Goal: Task Accomplishment & Management: Manage account settings

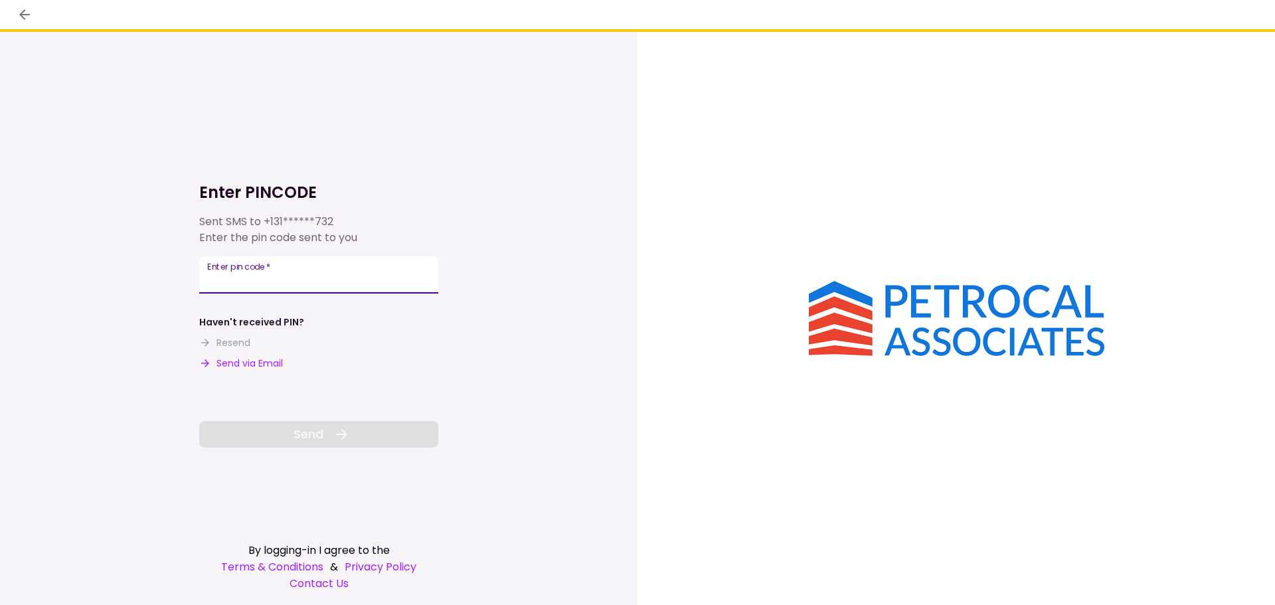
click at [268, 276] on input "Enter pin code   *" at bounding box center [318, 274] width 239 height 37
type input "******"
click at [335, 428] on icon at bounding box center [342, 434] width 16 height 16
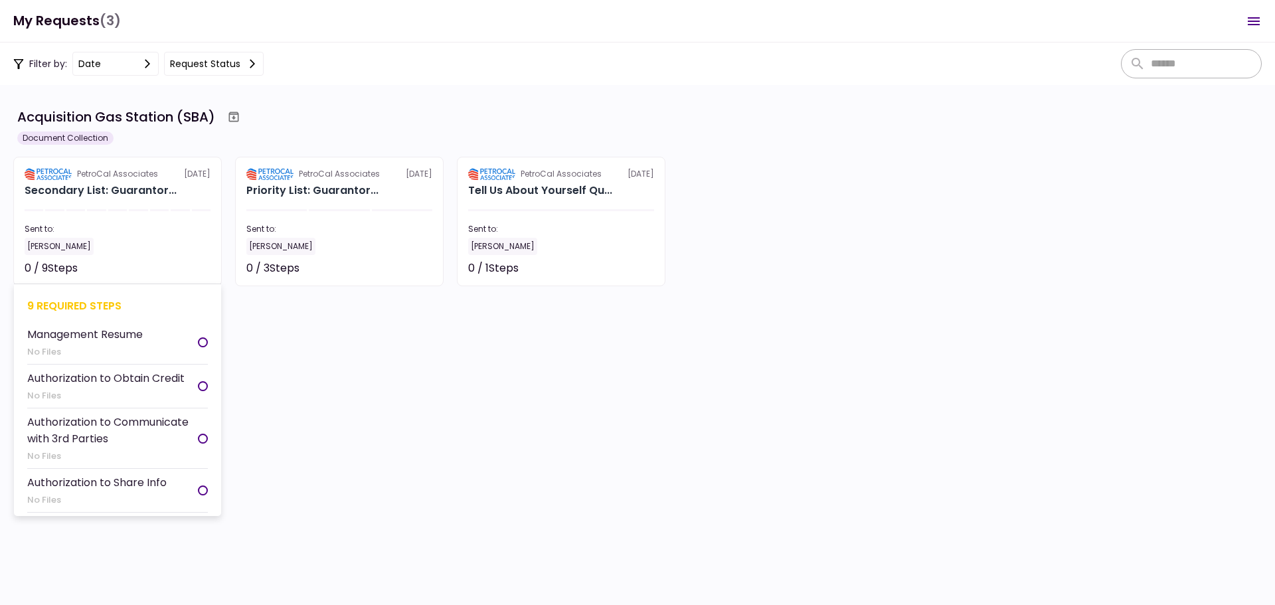
click at [157, 331] on li "Management Resume No Files" at bounding box center [117, 343] width 181 height 44
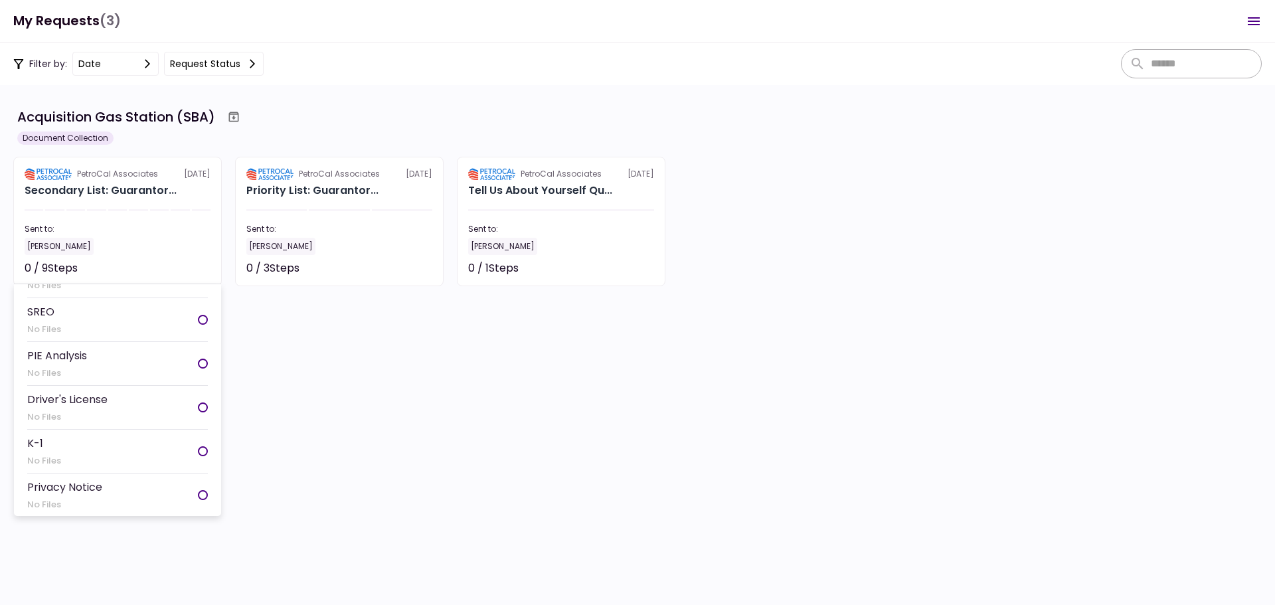
scroll to position [215, 0]
click at [52, 171] on img at bounding box center [48, 174] width 47 height 12
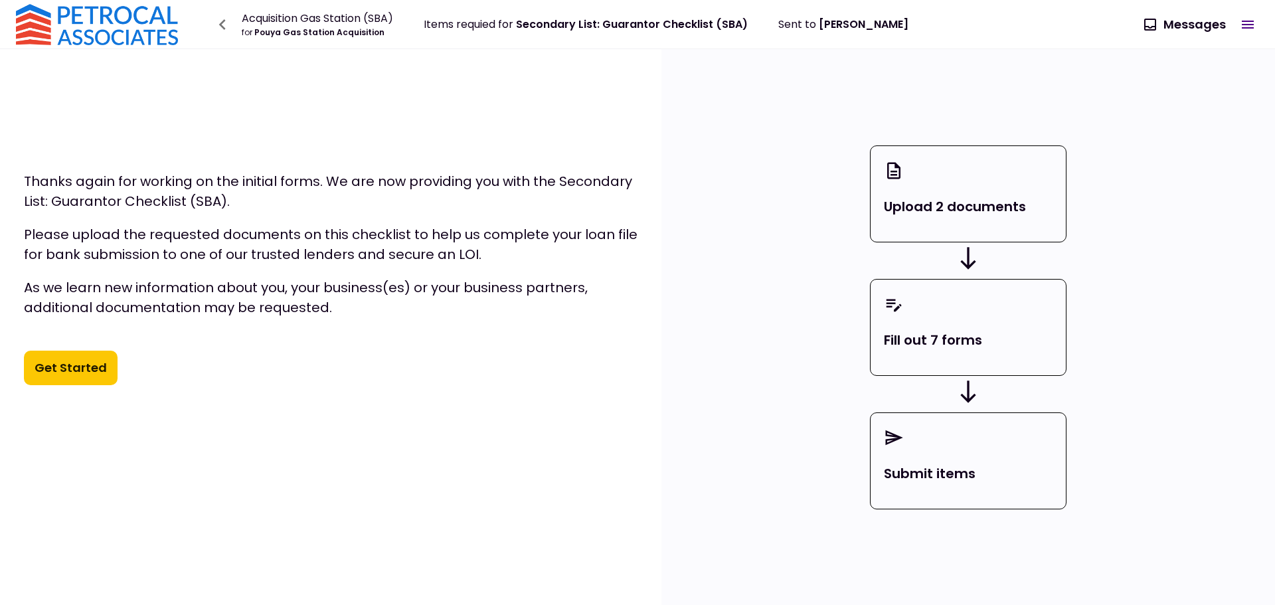
click at [89, 365] on button "Get Started" at bounding box center [71, 368] width 94 height 35
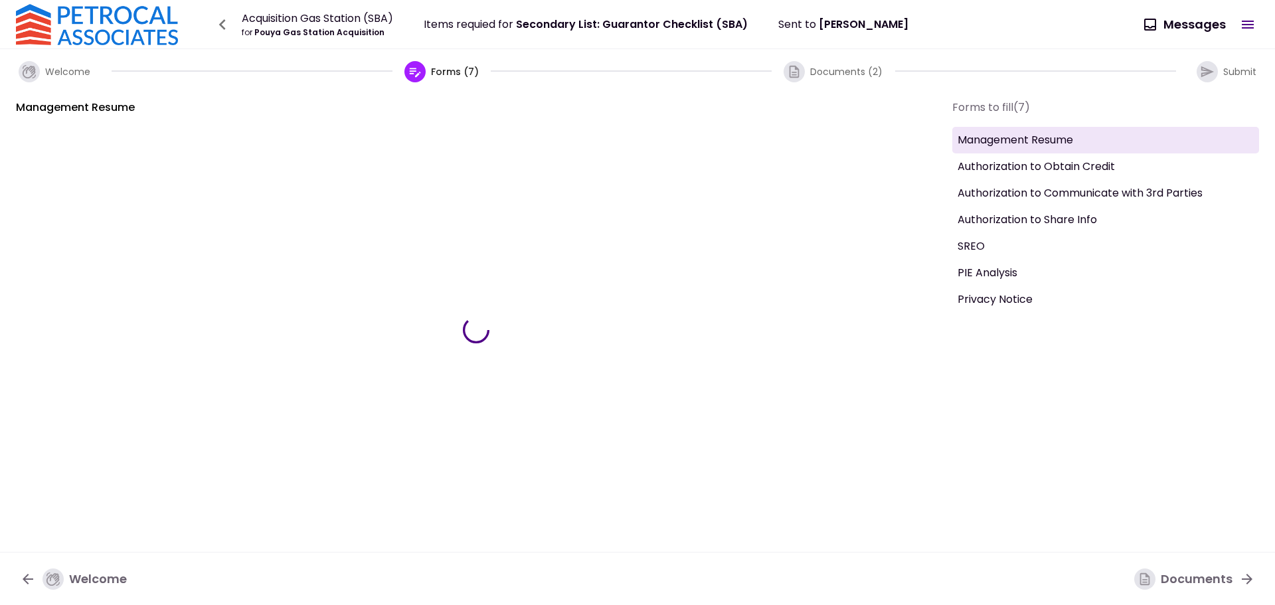
type input "***"
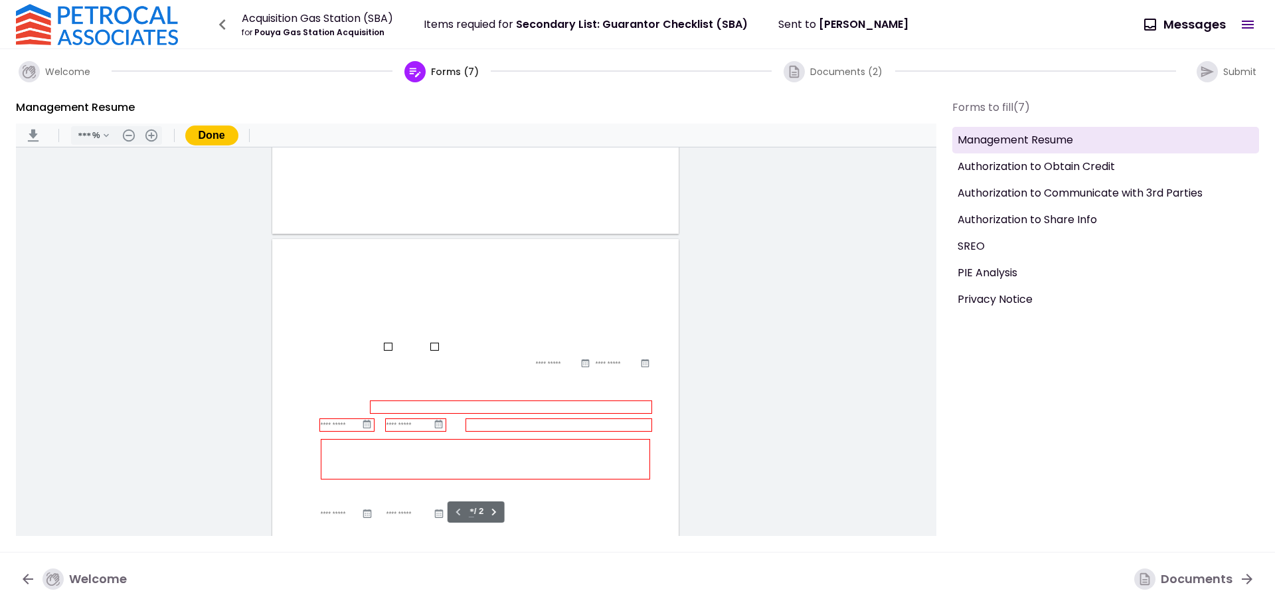
scroll to position [532, 0]
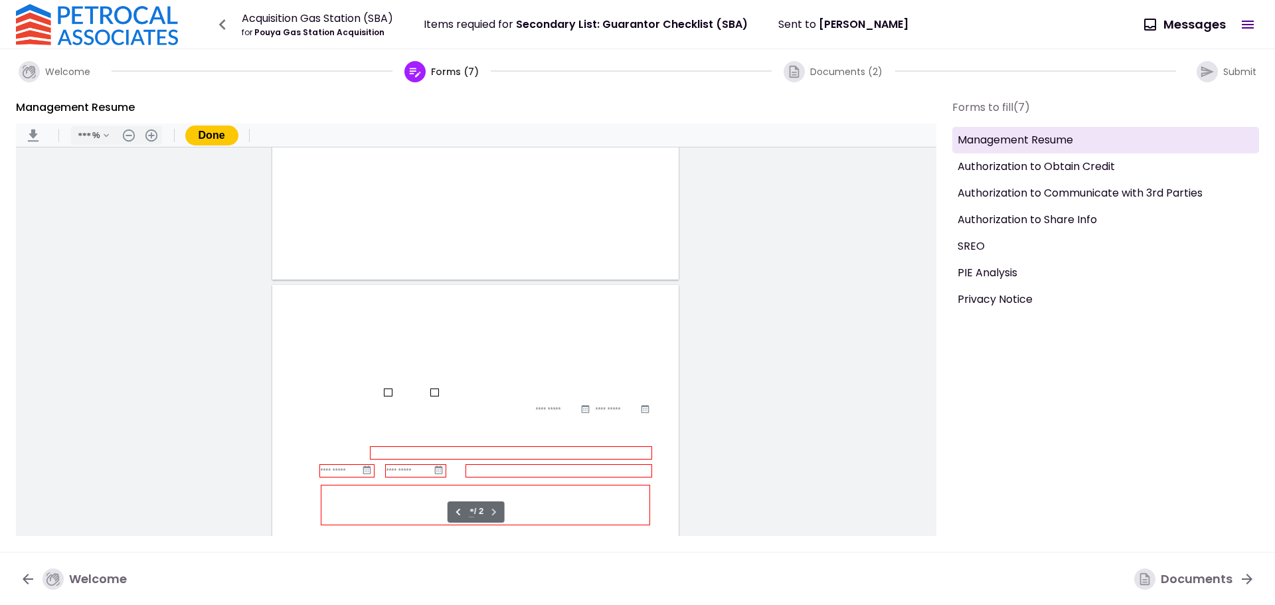
type input "*"
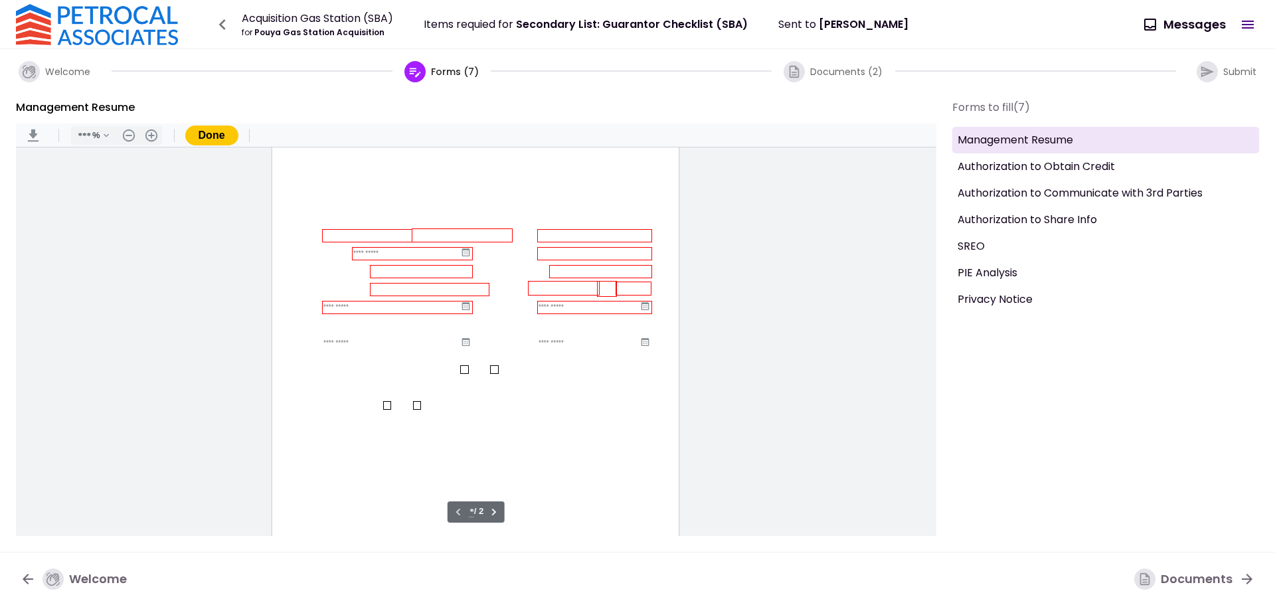
scroll to position [76, 0]
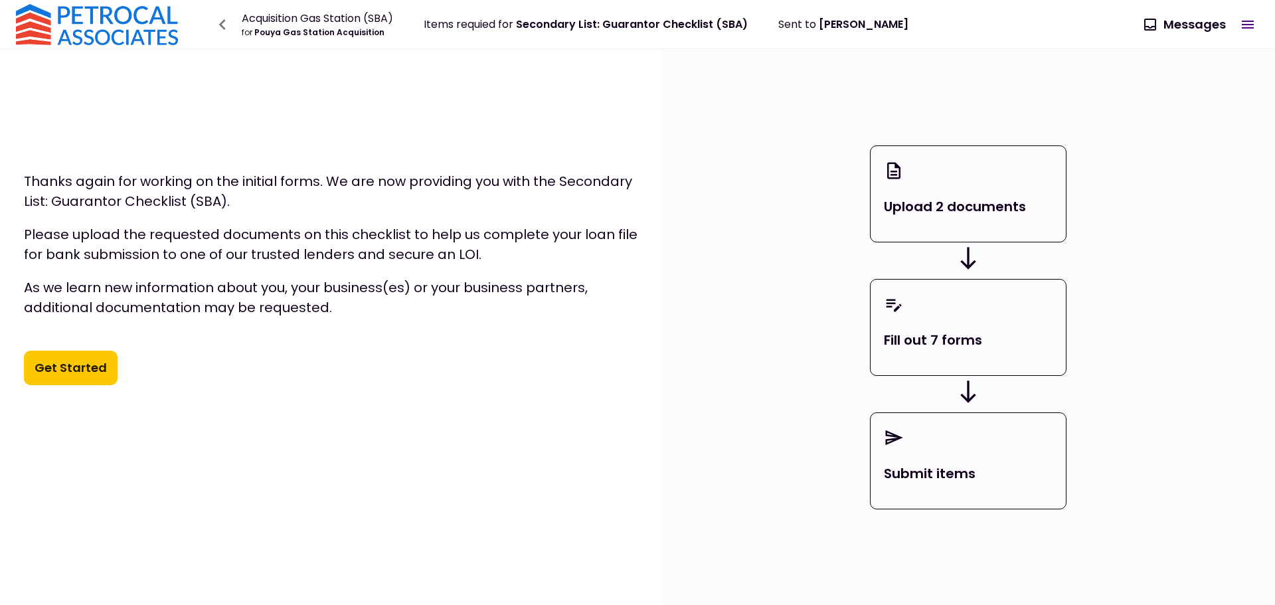
click at [965, 206] on p "Upload 2 documents" at bounding box center [968, 207] width 169 height 20
click at [965, 195] on div "Upload 2 documents" at bounding box center [968, 193] width 197 height 97
click at [984, 466] on p "Submit items" at bounding box center [968, 473] width 169 height 20
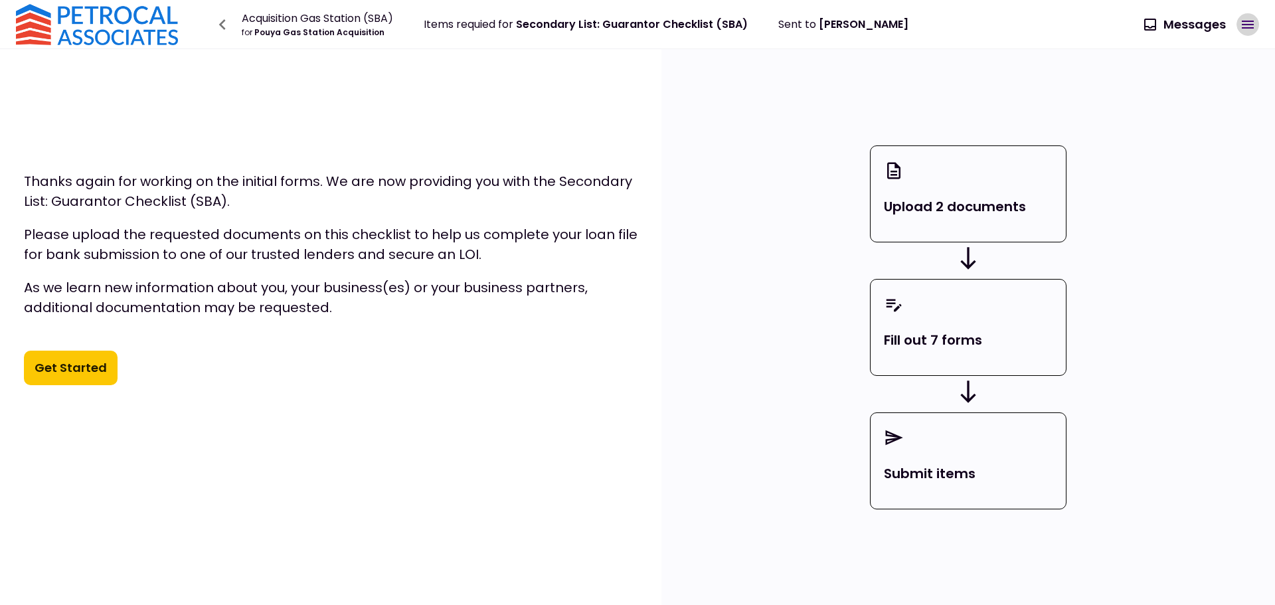
click at [1242, 28] on icon "button" at bounding box center [1248, 25] width 12 height 8
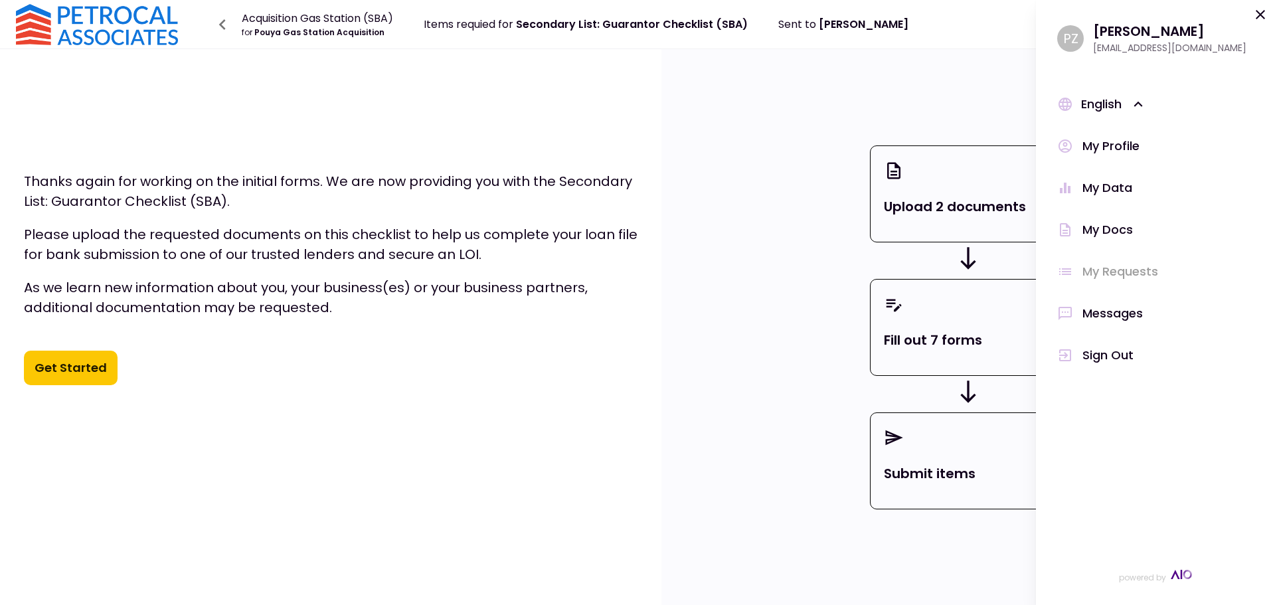
click at [1105, 226] on div "My Docs" at bounding box center [1107, 229] width 50 height 18
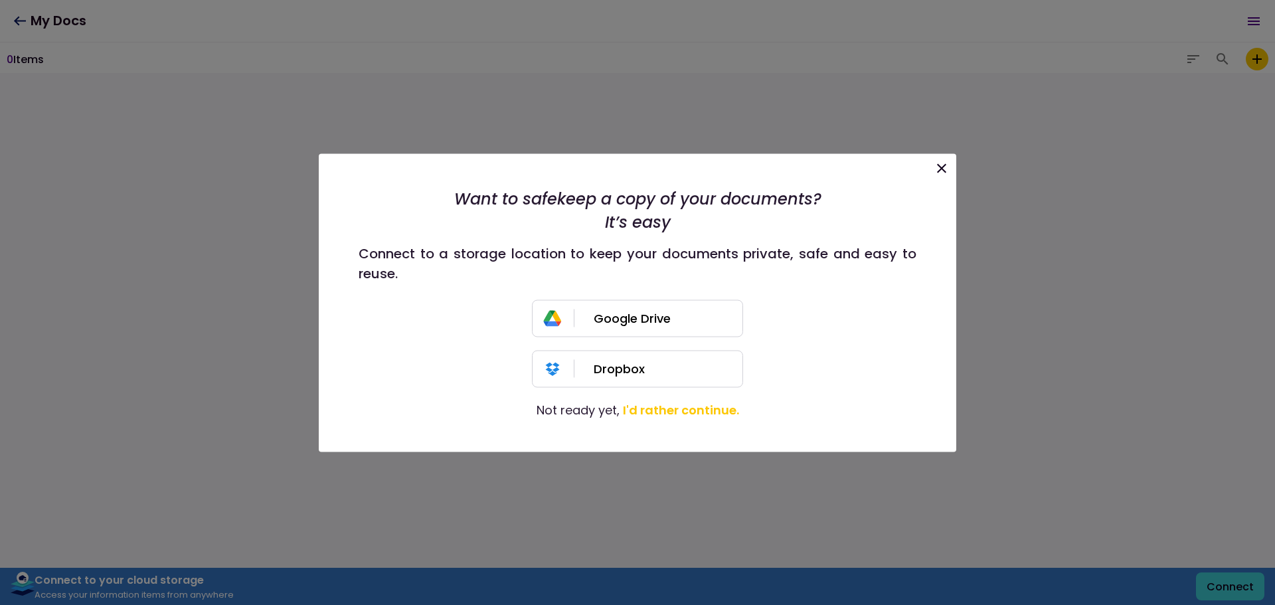
click at [665, 405] on button "I'd rather continue." at bounding box center [681, 409] width 116 height 18
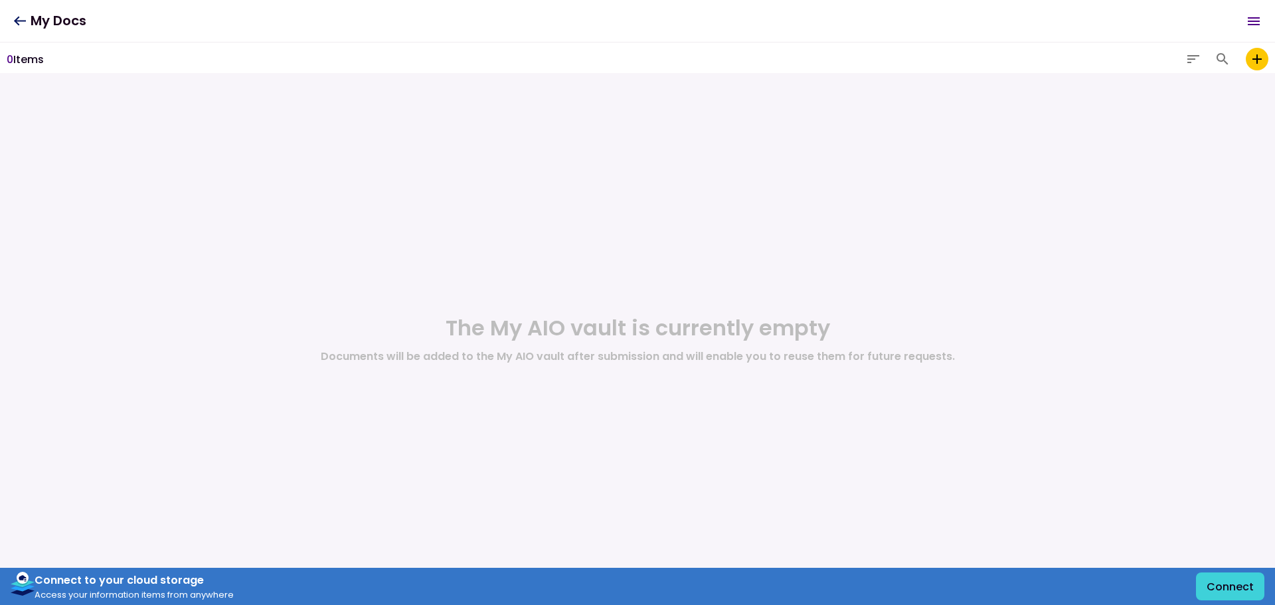
click at [649, 340] on h1 "The My AIO vault is currently empty" at bounding box center [638, 327] width 384 height 27
click at [1264, 56] on icon "add to my vault" at bounding box center [1257, 59] width 16 height 16
click at [0, 0] on input "add to my vault" at bounding box center [0, 0] width 0 height 0
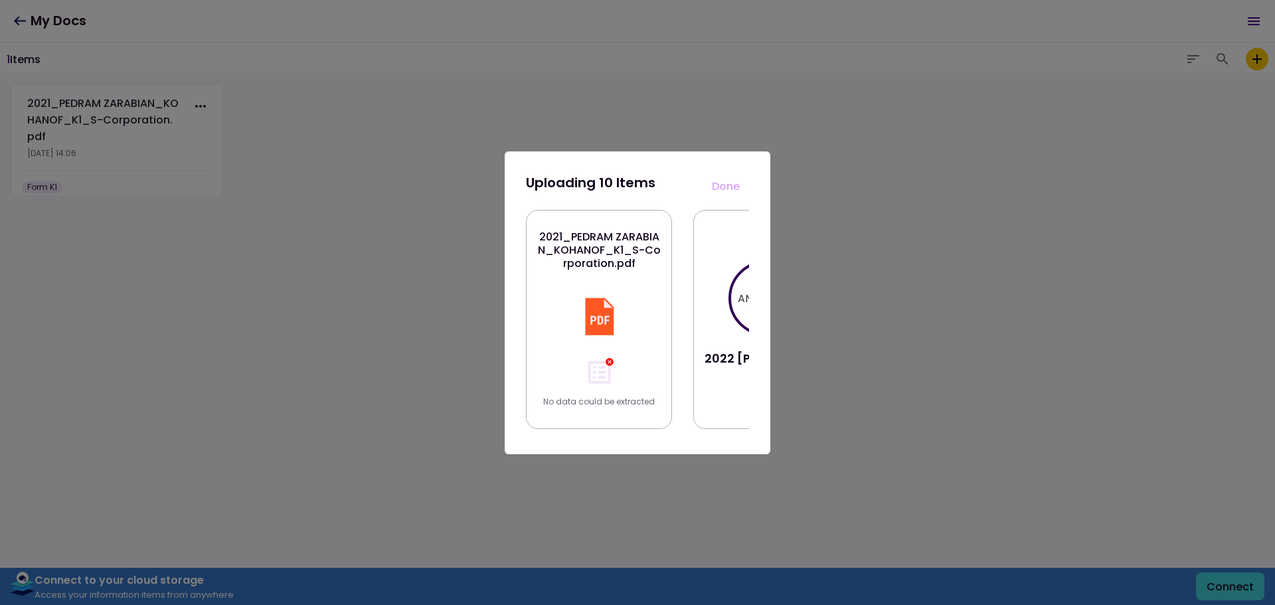
click at [610, 357] on icon at bounding box center [609, 361] width 9 height 9
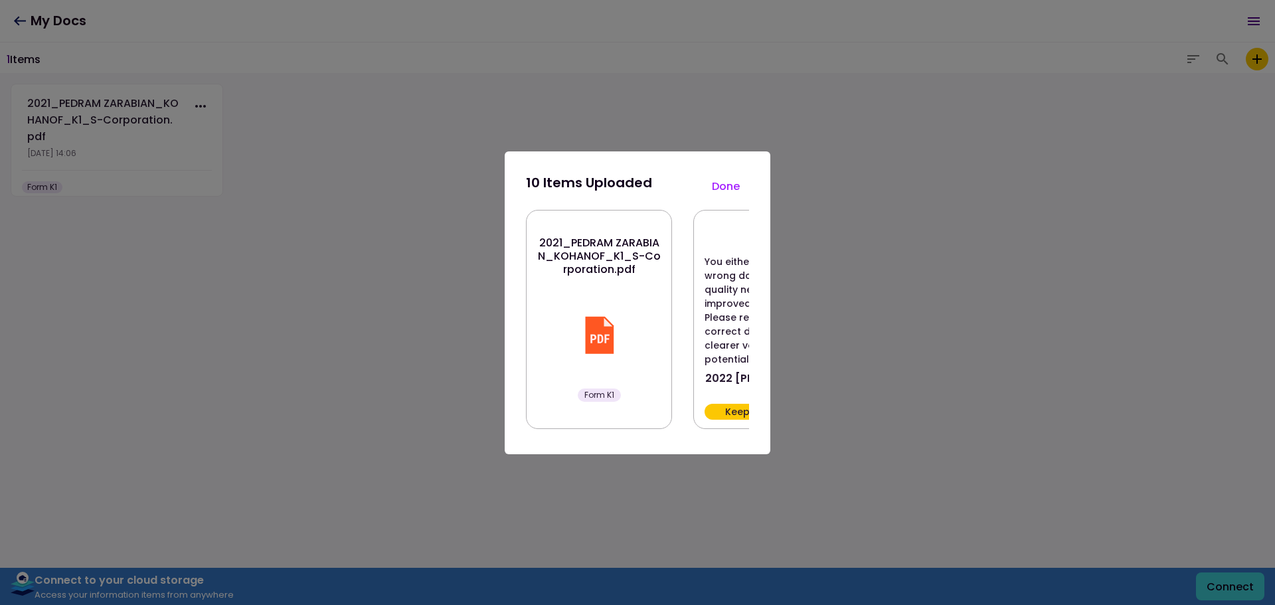
click at [726, 189] on button "Done" at bounding box center [725, 187] width 46 height 28
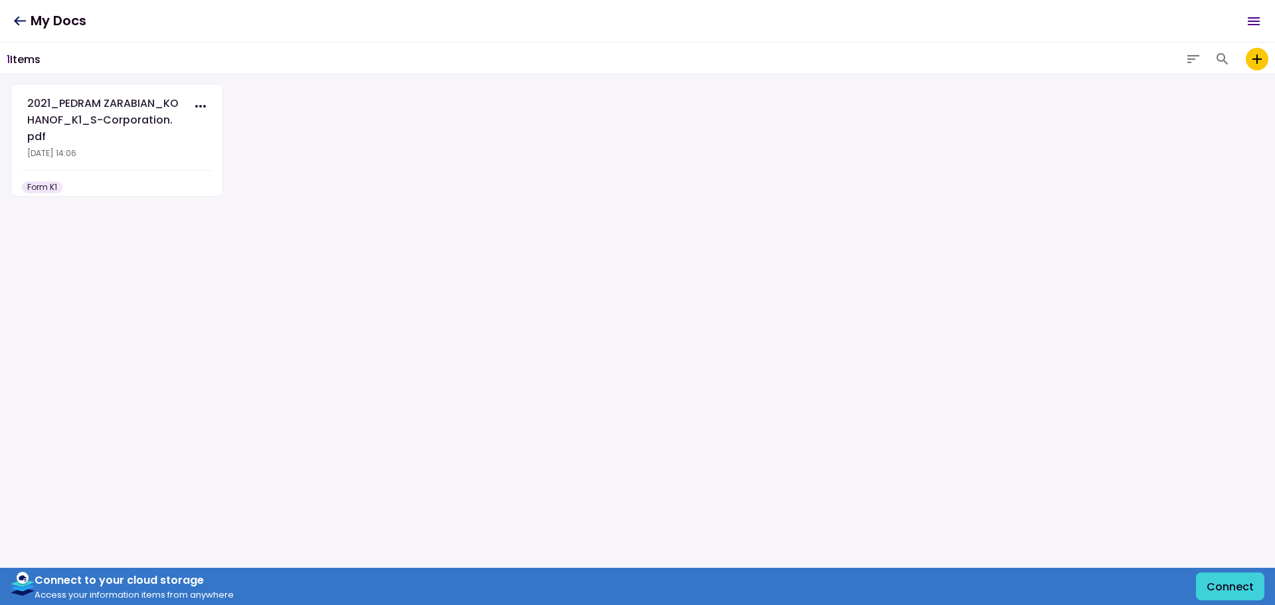
click at [204, 106] on icon "button" at bounding box center [200, 106] width 11 height 3
click at [137, 106] on icon at bounding box center [138, 105] width 11 height 12
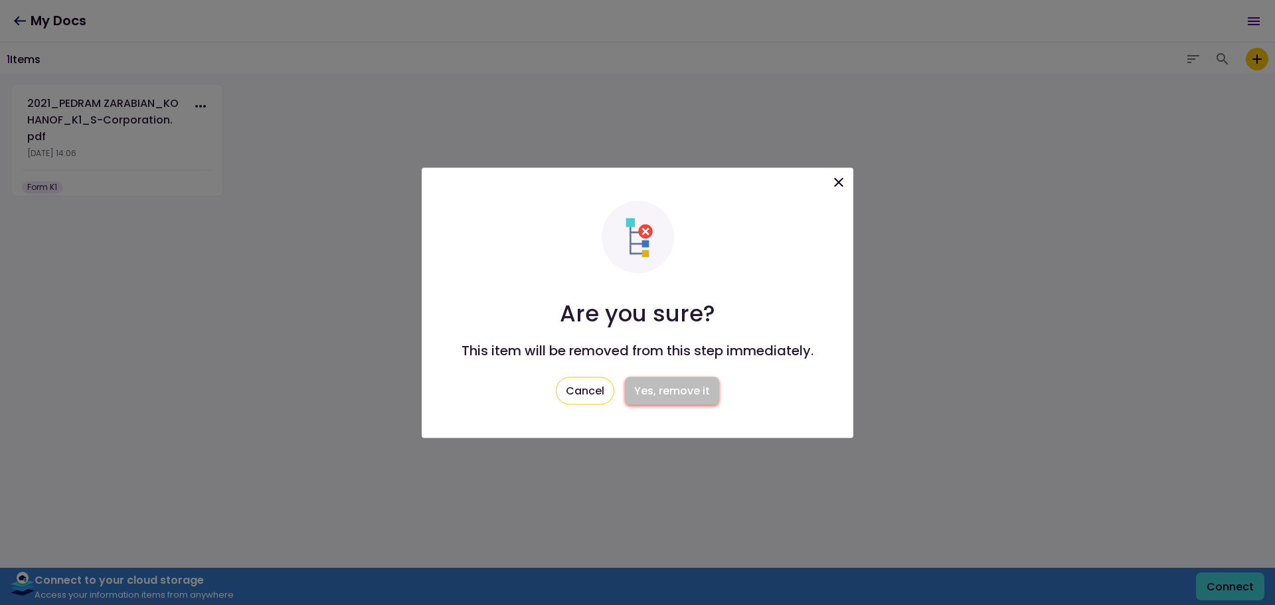
click at [674, 396] on button "Yes, remove it" at bounding box center [672, 390] width 94 height 28
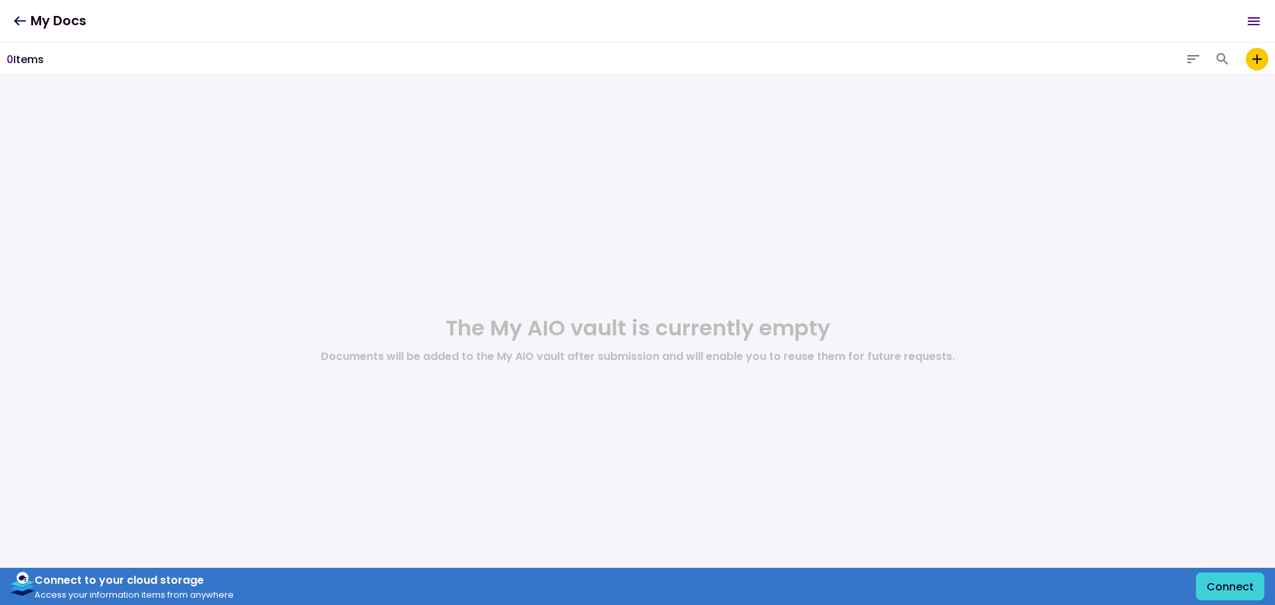
click at [1257, 58] on icon "add to my vault" at bounding box center [1256, 58] width 9 height 9
click at [0, 0] on input "add to my vault" at bounding box center [0, 0] width 0 height 0
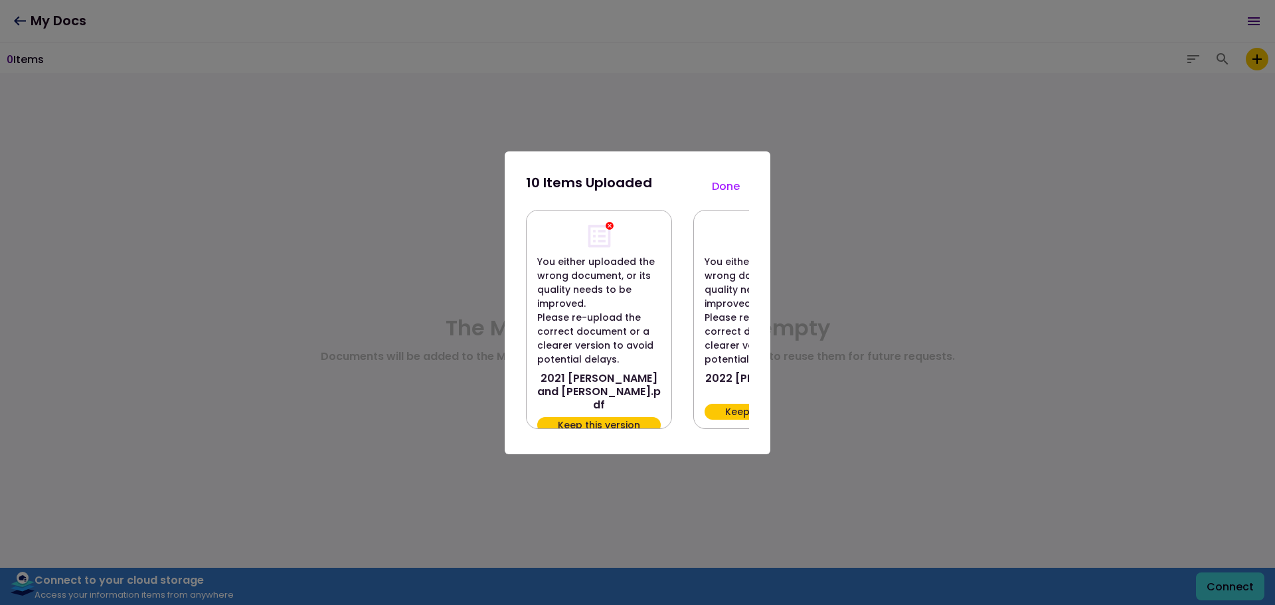
click at [619, 417] on button "Keep this version" at bounding box center [598, 425] width 123 height 16
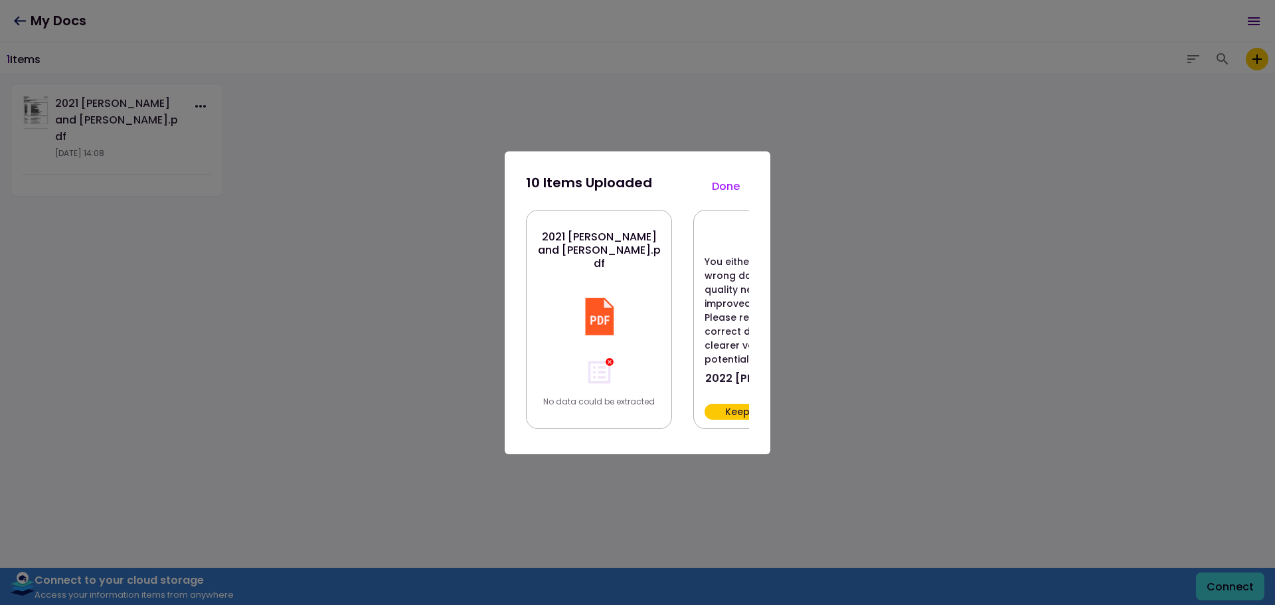
click at [726, 409] on button "Keep this version" at bounding box center [765, 412] width 123 height 16
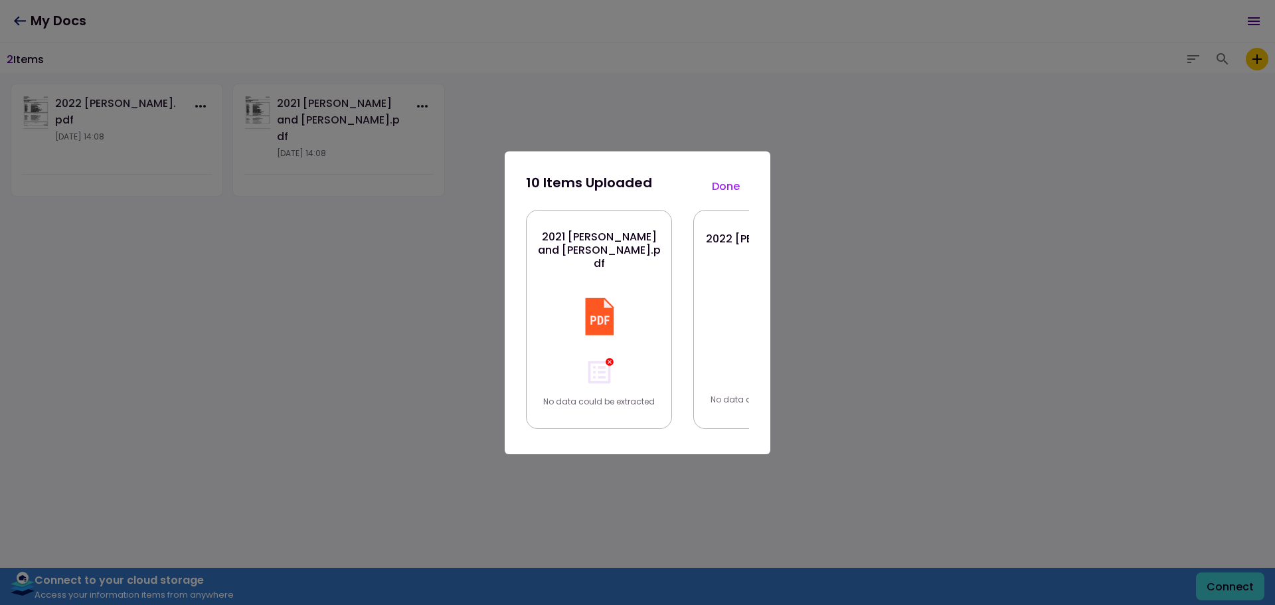
click at [750, 331] on div "10 items uploaded Done 2021 [PERSON_NAME] and [PERSON_NAME].pdf No data could b…" at bounding box center [638, 302] width 266 height 303
click at [717, 187] on button "Done" at bounding box center [725, 187] width 46 height 28
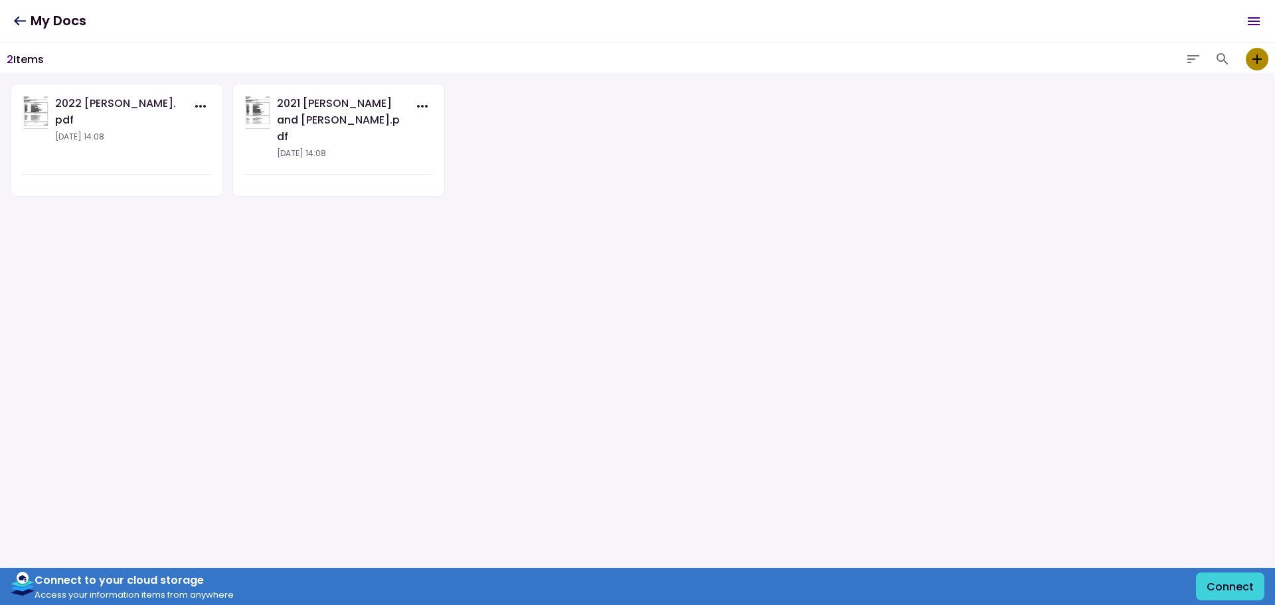
click at [1251, 56] on icon "add to my vault" at bounding box center [1257, 59] width 16 height 16
click at [0, 0] on input "add to my vault" at bounding box center [0, 0] width 0 height 0
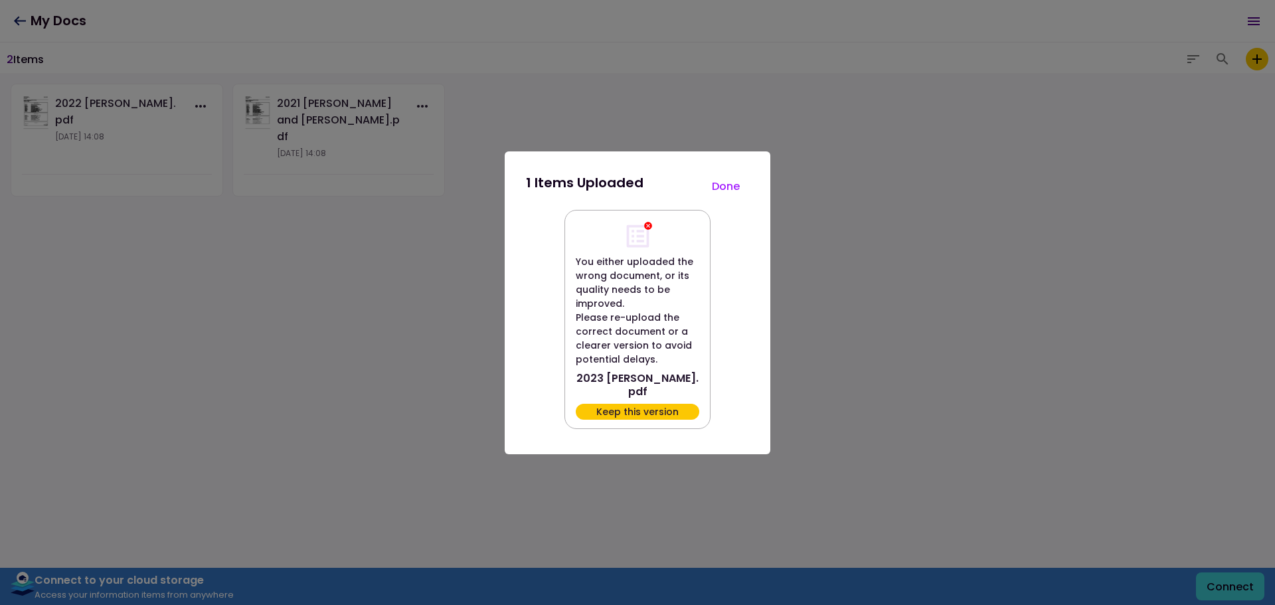
click at [667, 415] on button "Keep this version" at bounding box center [637, 412] width 123 height 16
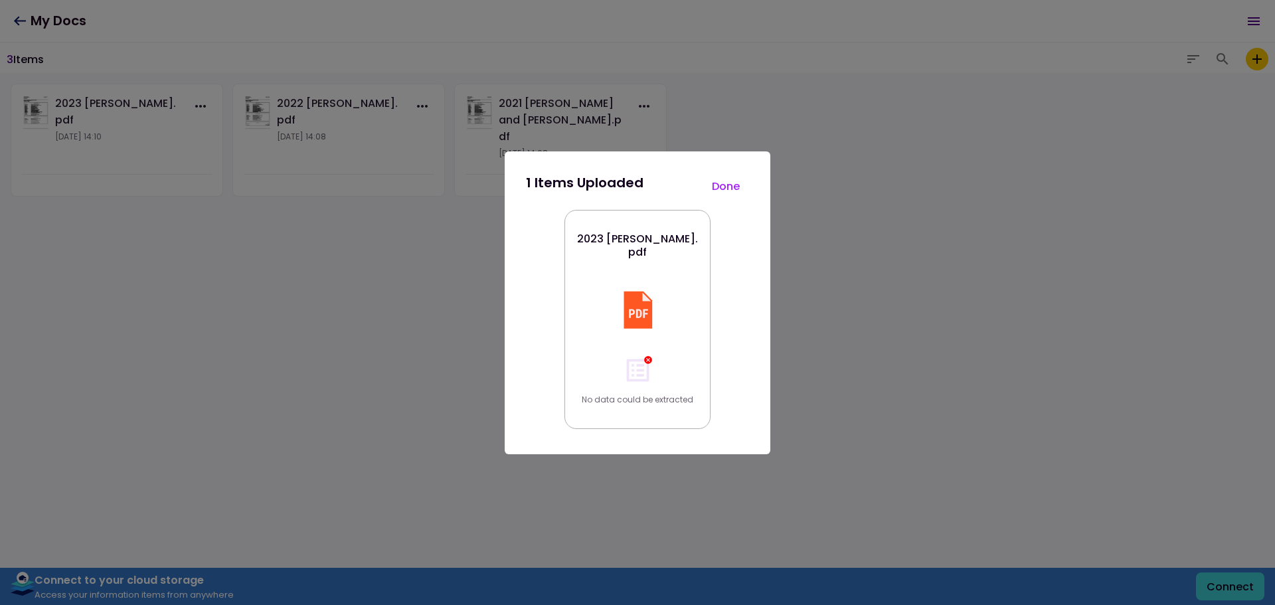
click at [749, 195] on div "1 items uploaded Done 2023 [PERSON_NAME].pdf No data could be extracted" at bounding box center [638, 302] width 266 height 303
click at [735, 185] on button "Done" at bounding box center [725, 187] width 46 height 28
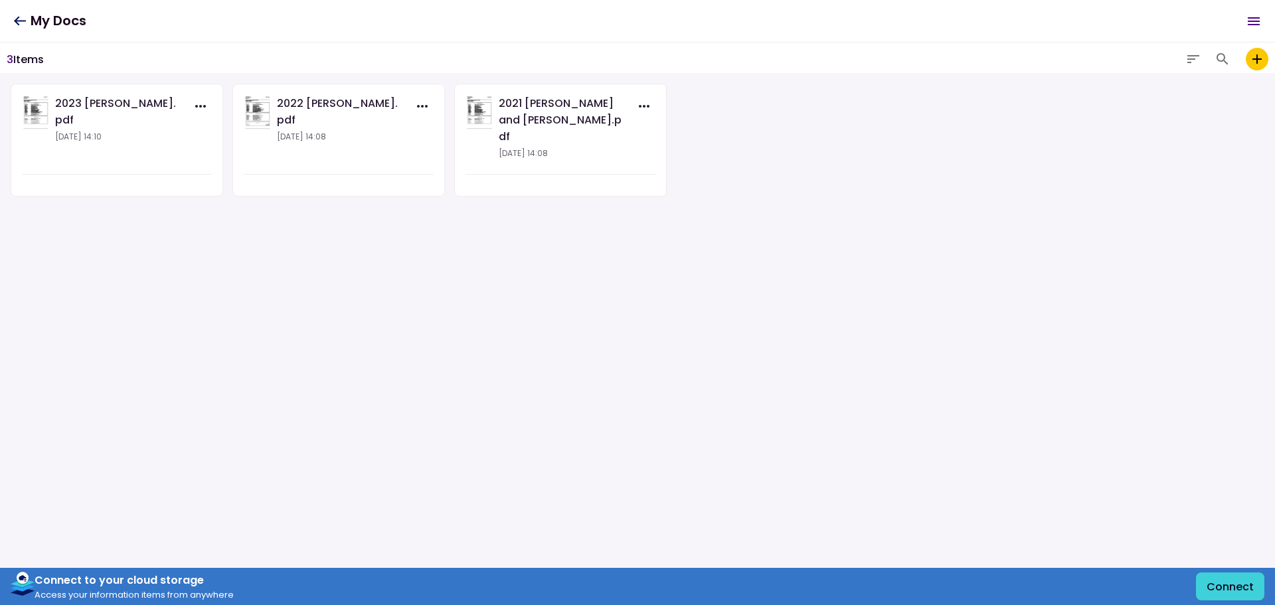
click at [1258, 58] on icon "add to my vault" at bounding box center [1256, 58] width 9 height 9
click at [0, 0] on input "add to my vault" at bounding box center [0, 0] width 0 height 0
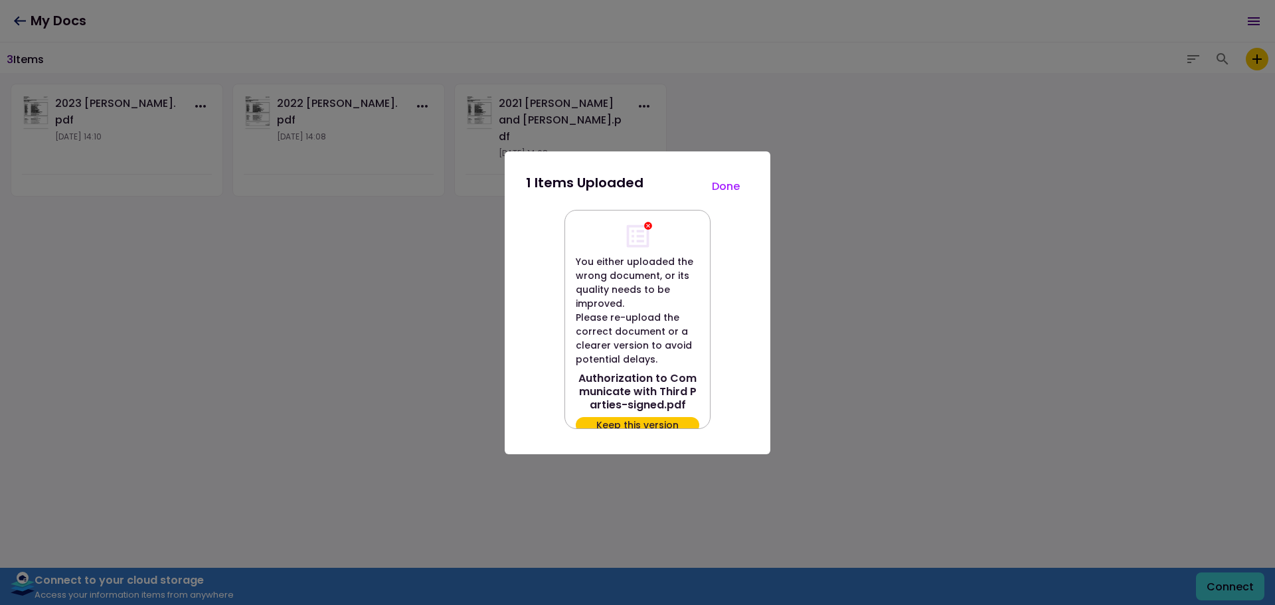
click at [627, 428] on div "You either uploaded the wrong document, or its quality needs to be improved. Pl…" at bounding box center [637, 319] width 146 height 219
click at [625, 426] on button "Keep this version" at bounding box center [637, 425] width 123 height 16
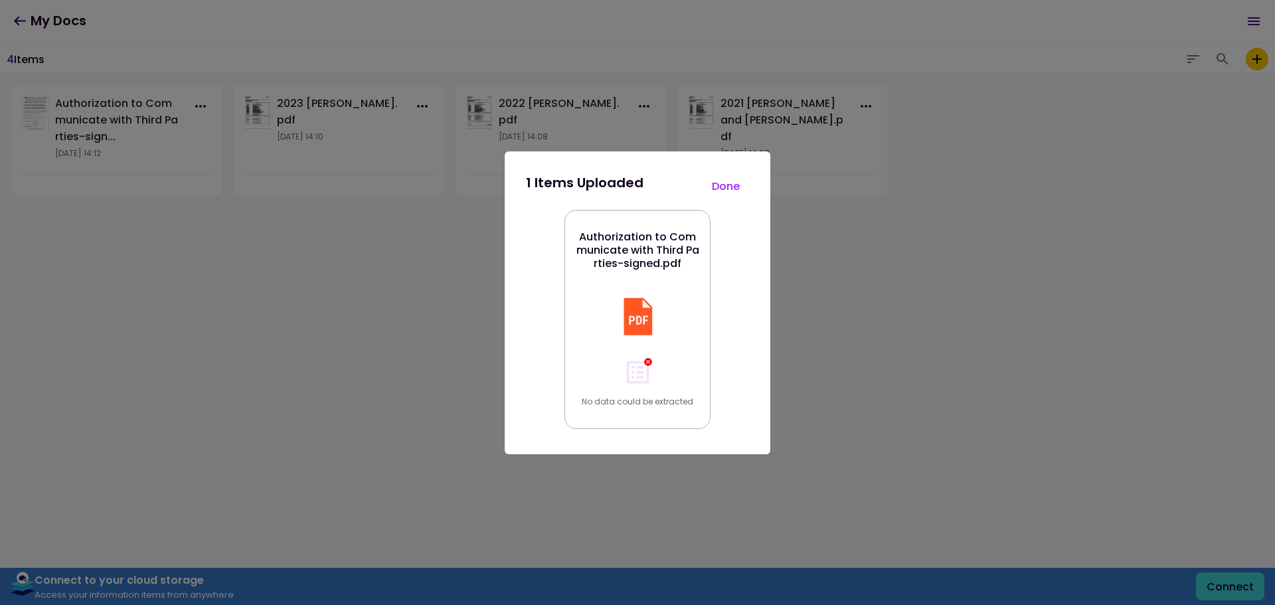
click at [725, 185] on button "Done" at bounding box center [725, 187] width 46 height 28
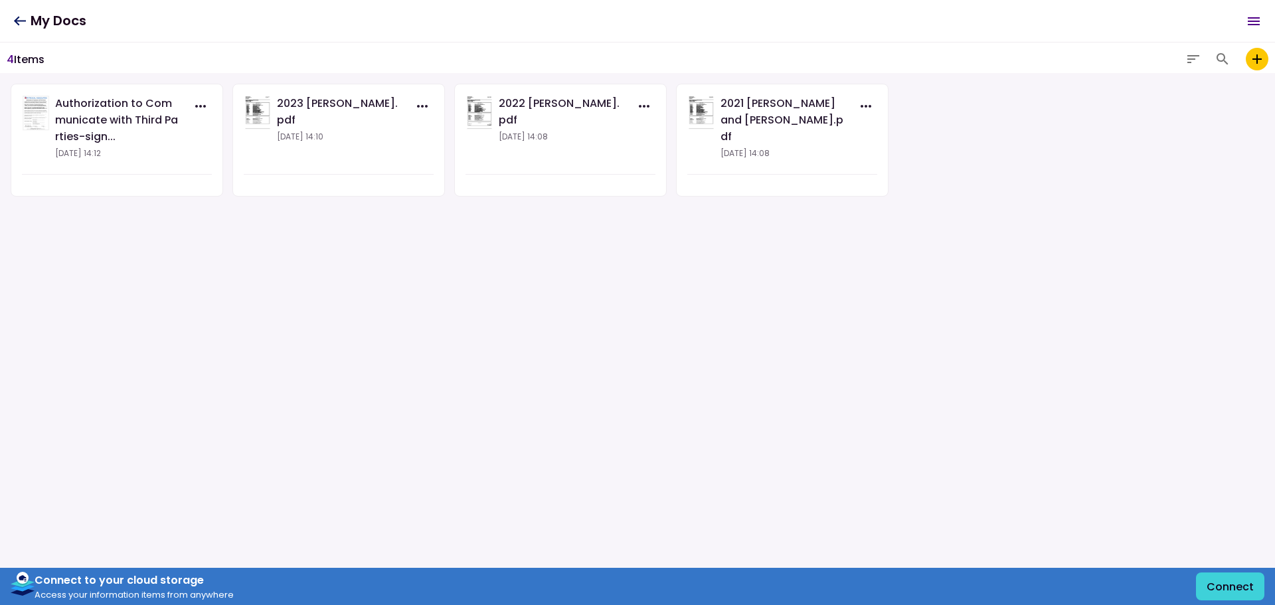
click at [1263, 57] on icon "add to my vault" at bounding box center [1257, 59] width 16 height 16
click at [0, 0] on input "add to my vault" at bounding box center [0, 0] width 0 height 0
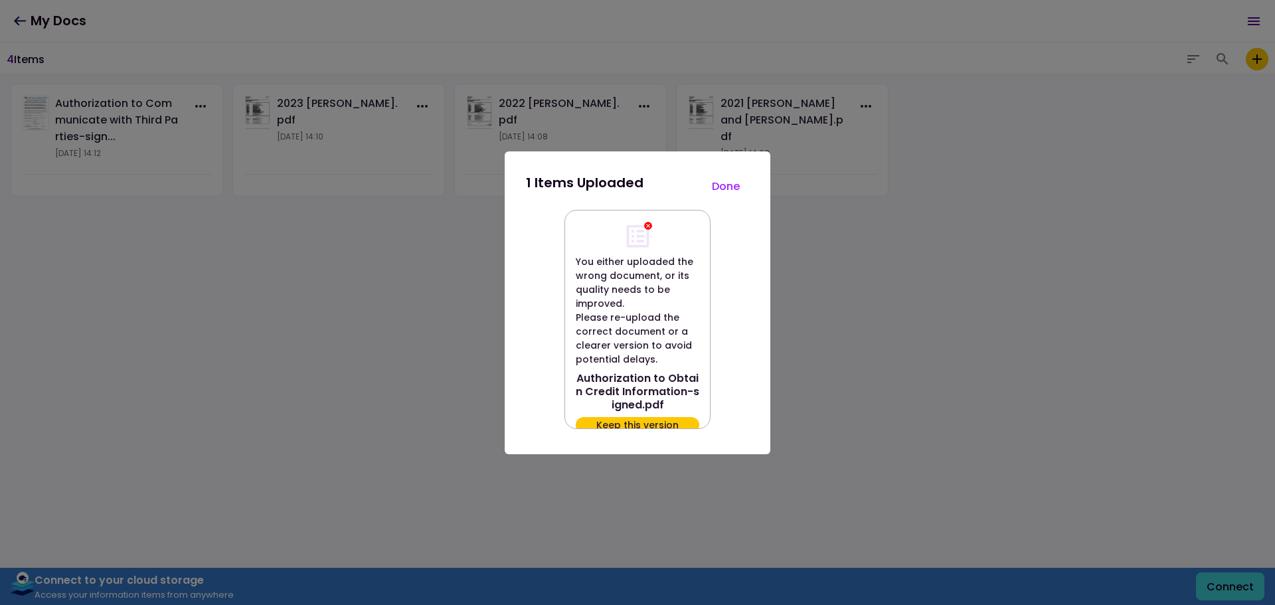
click at [633, 423] on button "Keep this version" at bounding box center [637, 425] width 123 height 16
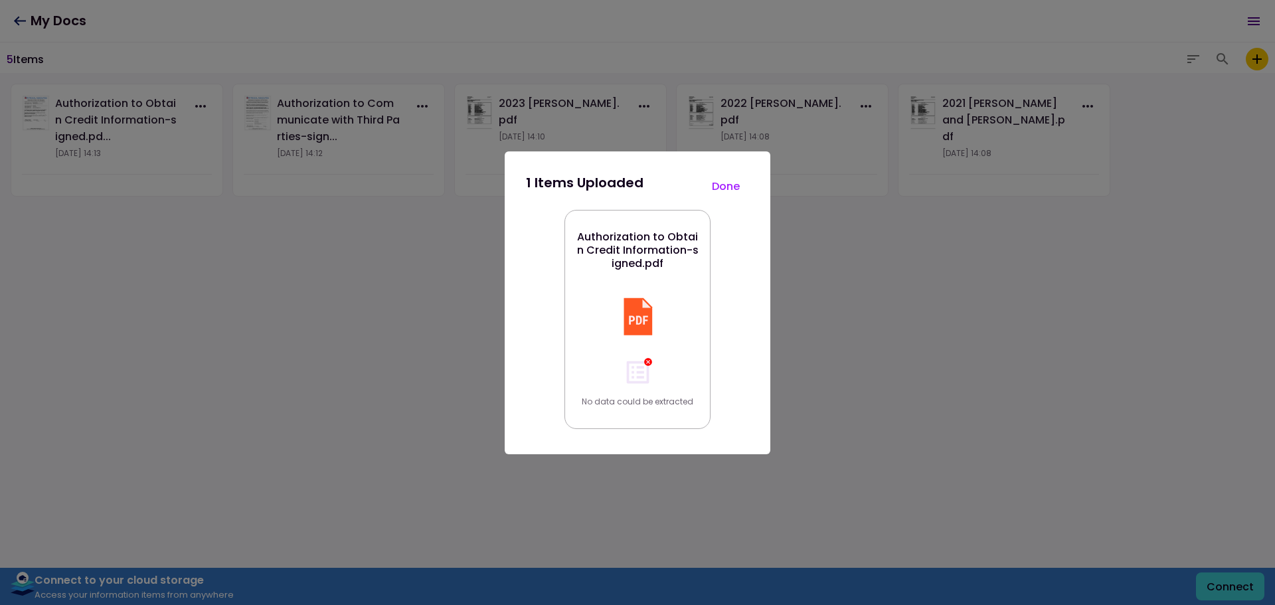
click at [728, 181] on button "Done" at bounding box center [725, 187] width 46 height 28
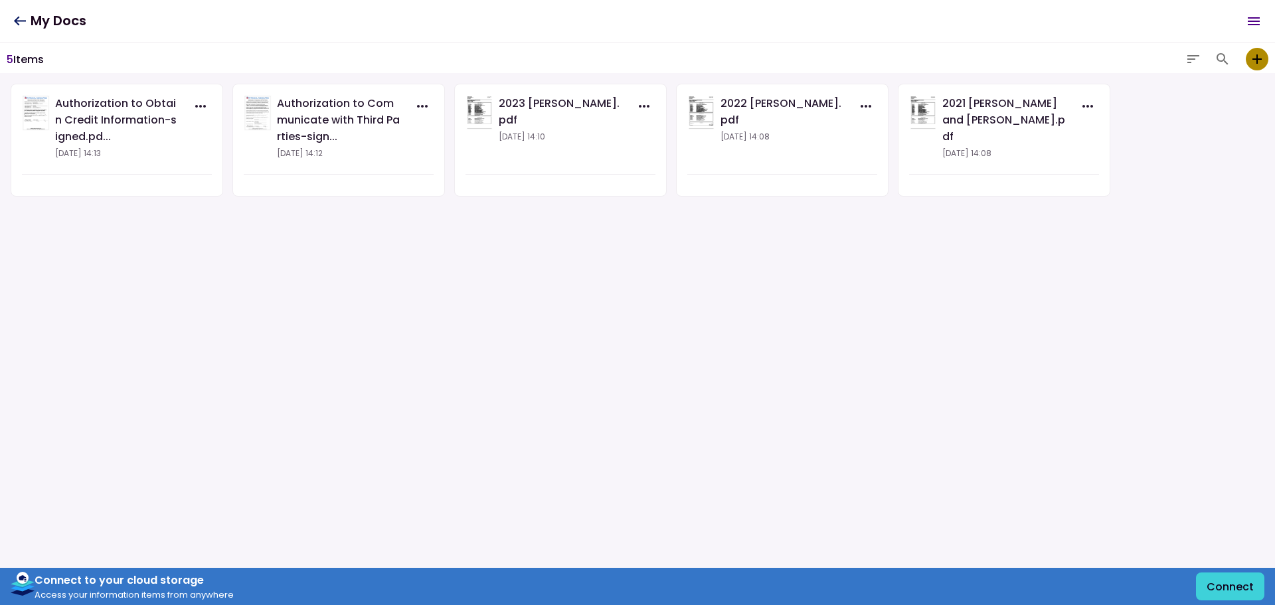
click at [1265, 60] on label "add to my vault" at bounding box center [1257, 59] width 23 height 23
click at [0, 0] on input "add to my vault" at bounding box center [0, 0] width 0 height 0
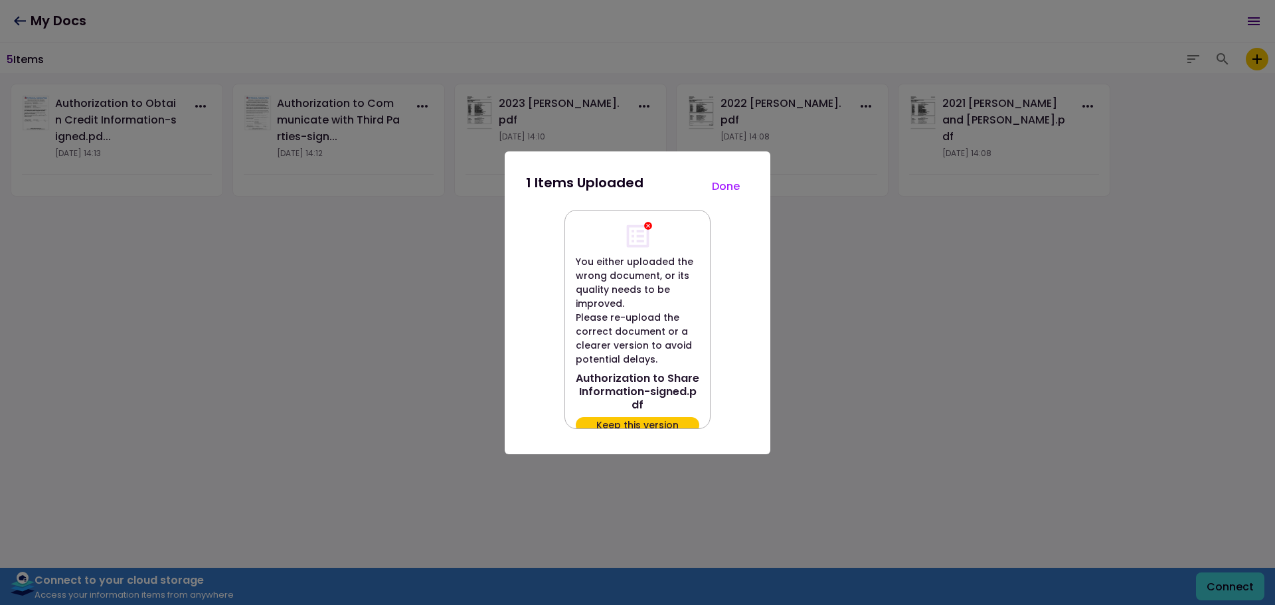
click at [678, 422] on button "Keep this version" at bounding box center [637, 425] width 123 height 16
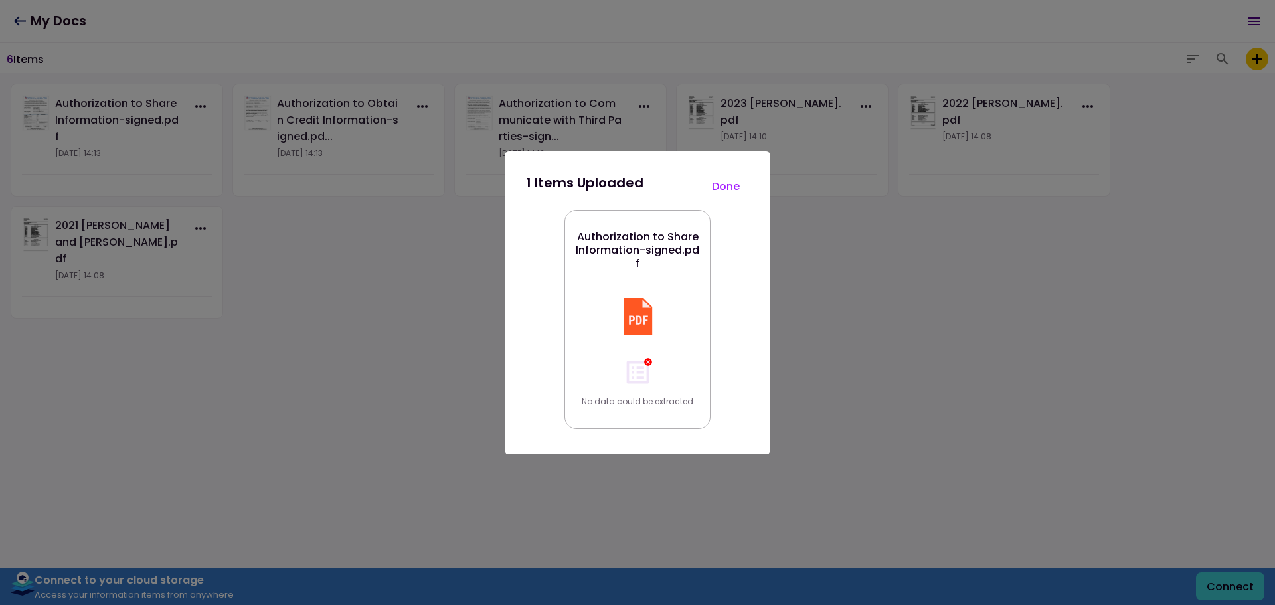
click at [1259, 55] on div at bounding box center [637, 302] width 1275 height 605
click at [726, 181] on button "Done" at bounding box center [725, 187] width 46 height 28
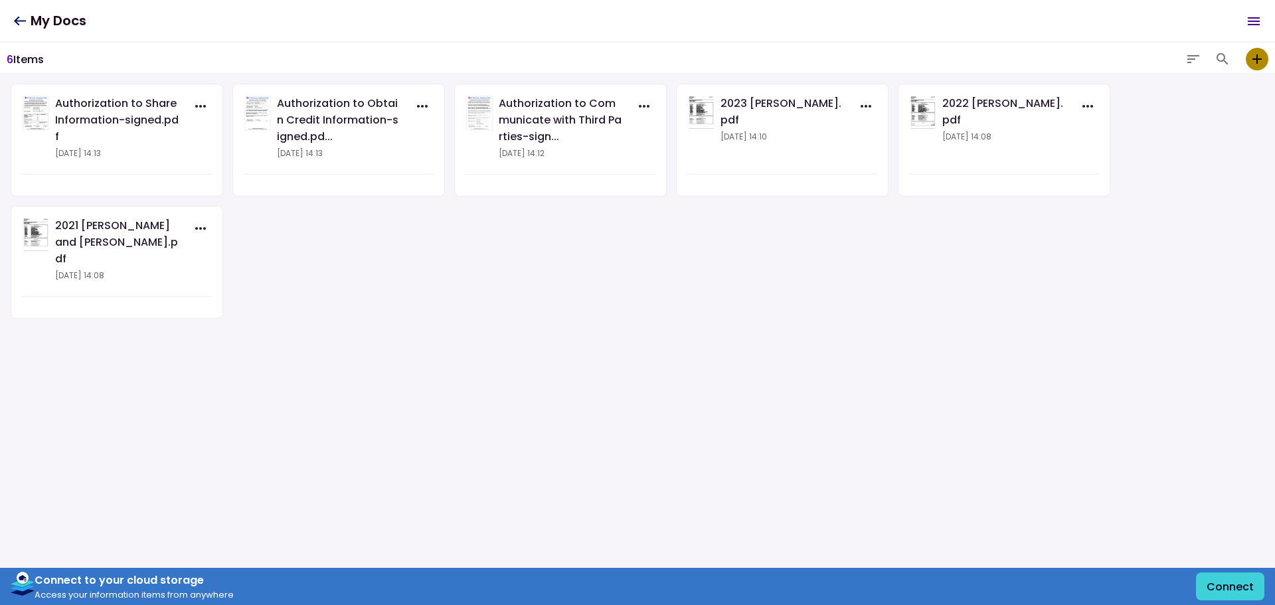
click at [1254, 57] on icon "add to my vault" at bounding box center [1257, 59] width 16 height 16
click at [0, 0] on input "add to my vault" at bounding box center [0, 0] width 0 height 0
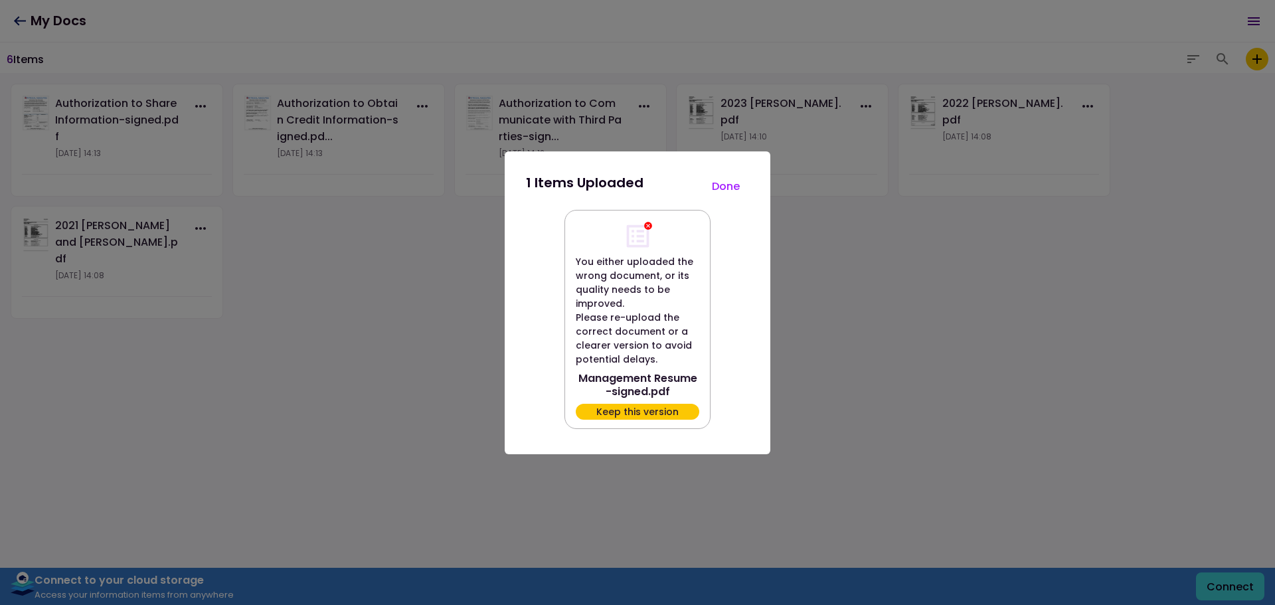
click at [643, 410] on button "Keep this version" at bounding box center [637, 412] width 123 height 16
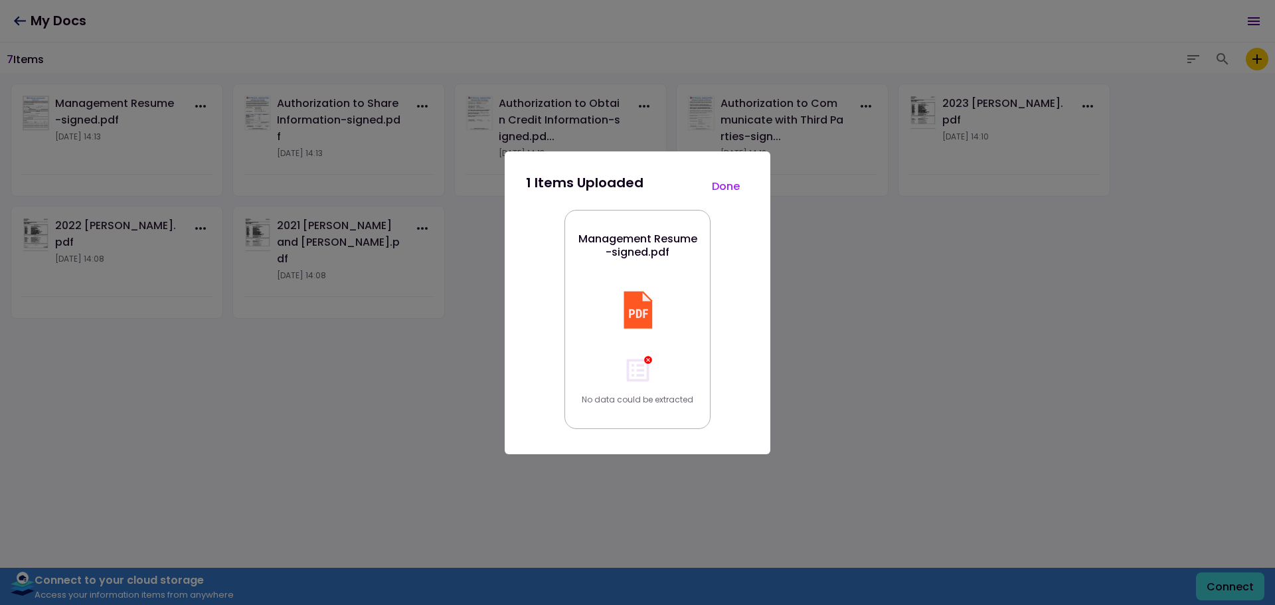
click at [720, 183] on button "Done" at bounding box center [725, 187] width 46 height 28
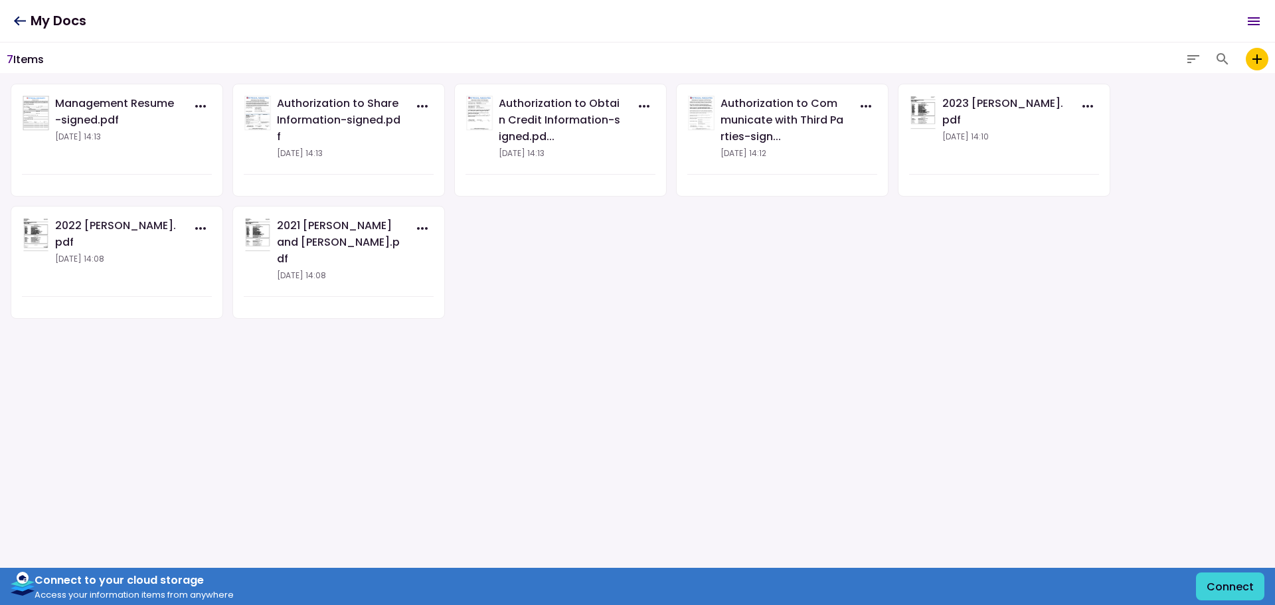
click at [1251, 62] on icon "add to my vault" at bounding box center [1257, 59] width 16 height 16
click at [0, 0] on input "add to my vault" at bounding box center [0, 0] width 0 height 0
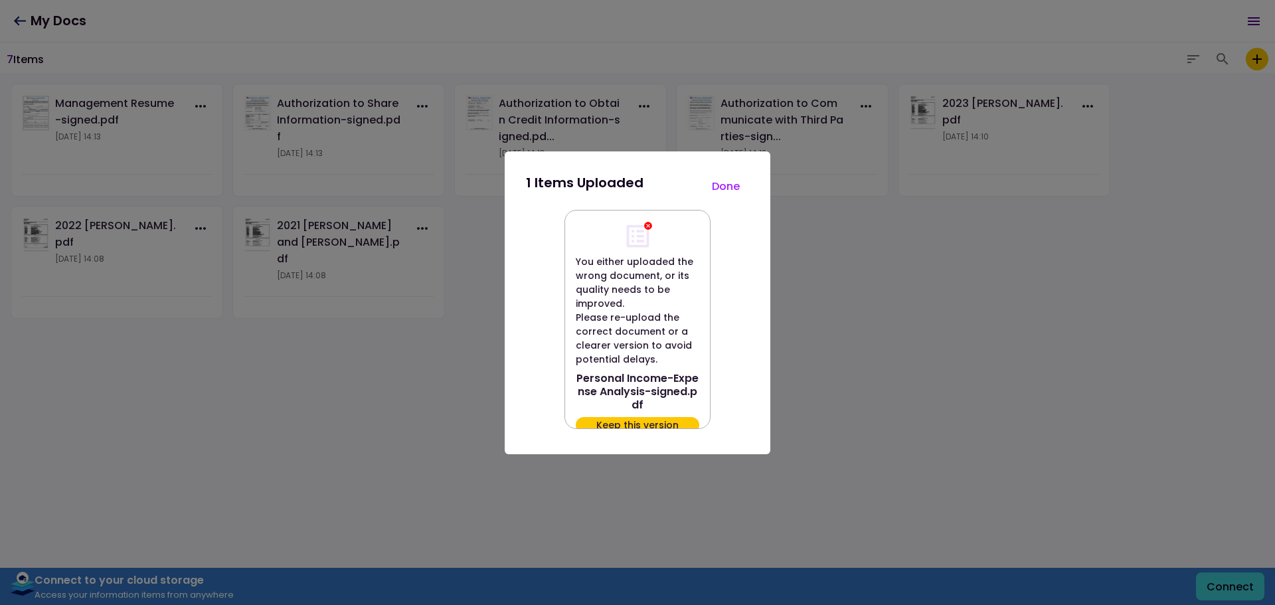
click at [654, 419] on button "Keep this version" at bounding box center [637, 425] width 123 height 16
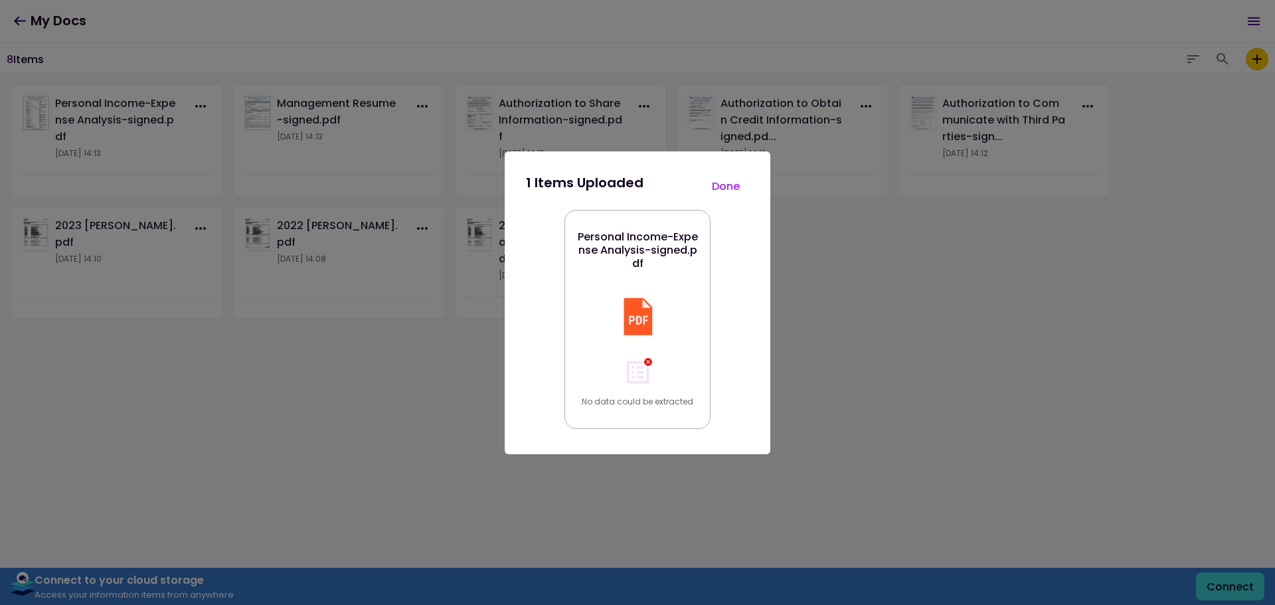
click at [725, 190] on button "Done" at bounding box center [725, 187] width 46 height 28
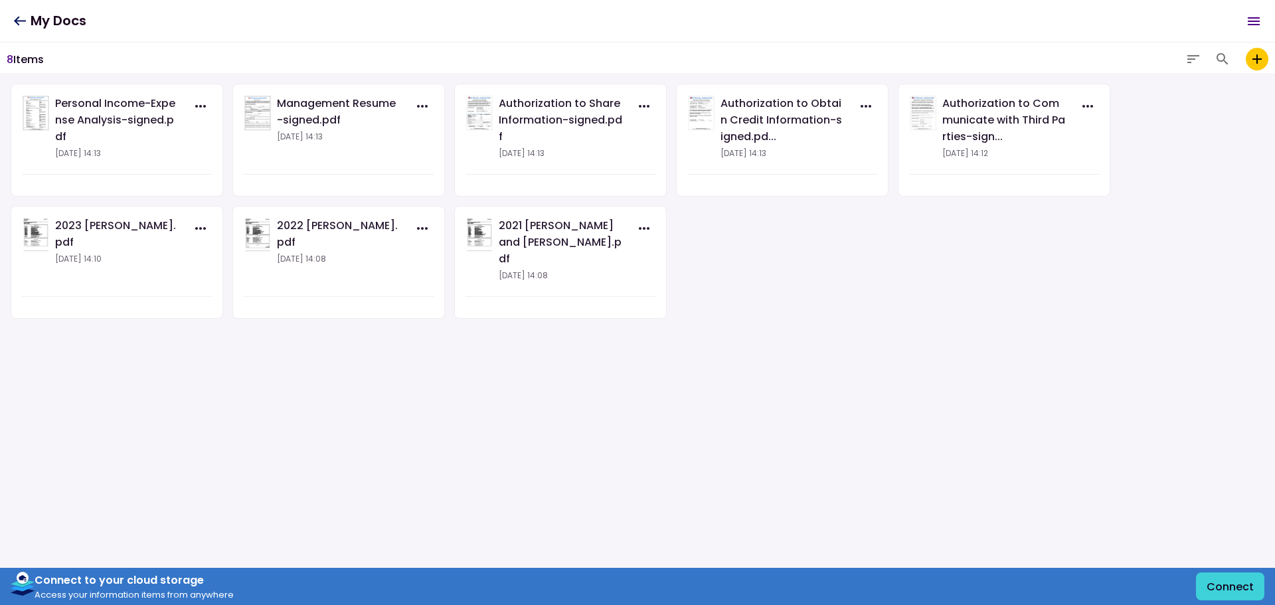
click at [1258, 59] on icon "add to my vault" at bounding box center [1256, 58] width 9 height 9
click at [0, 0] on input "add to my vault" at bounding box center [0, 0] width 0 height 0
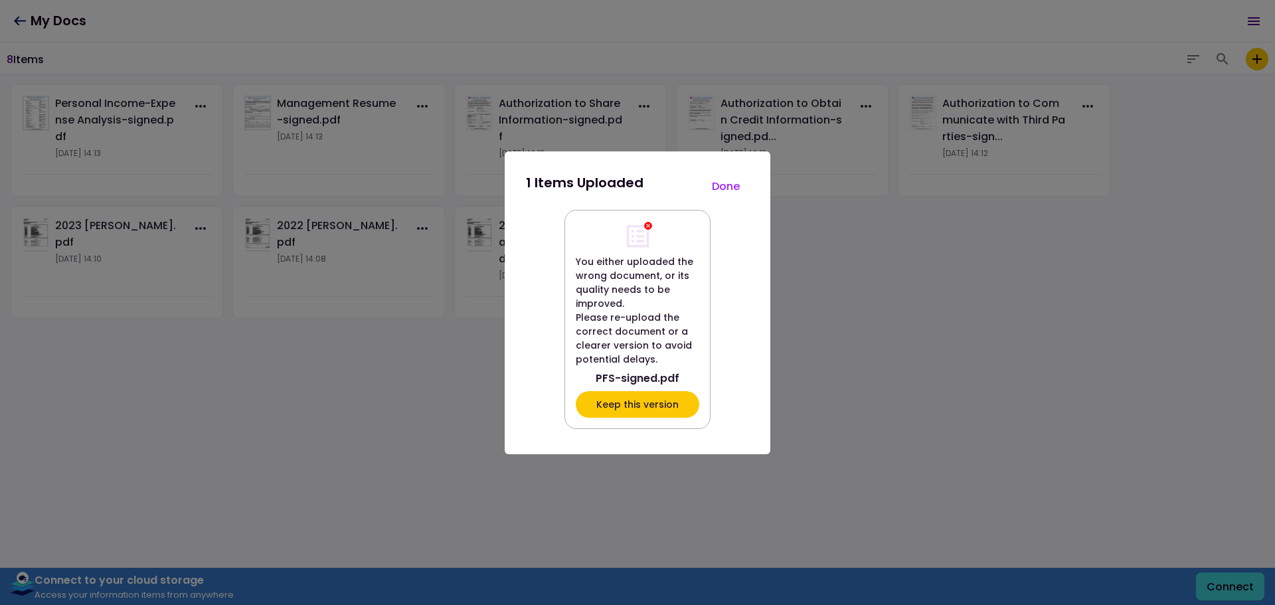
click at [627, 408] on button "Keep this version" at bounding box center [637, 404] width 123 height 27
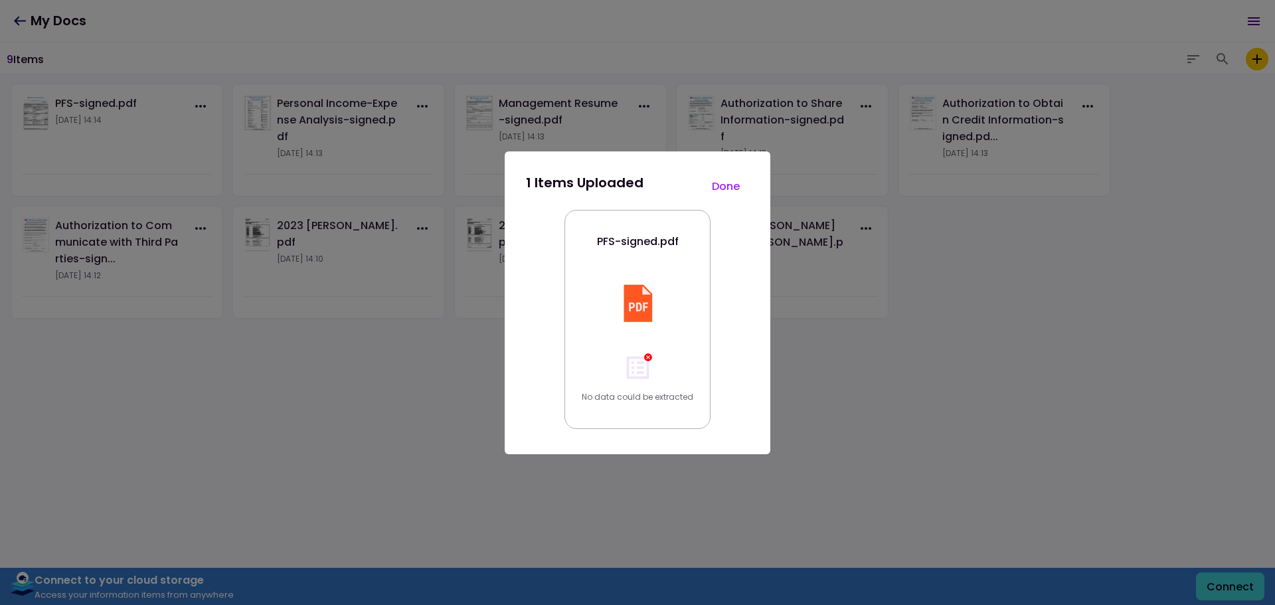
click at [718, 190] on button "Done" at bounding box center [725, 187] width 46 height 28
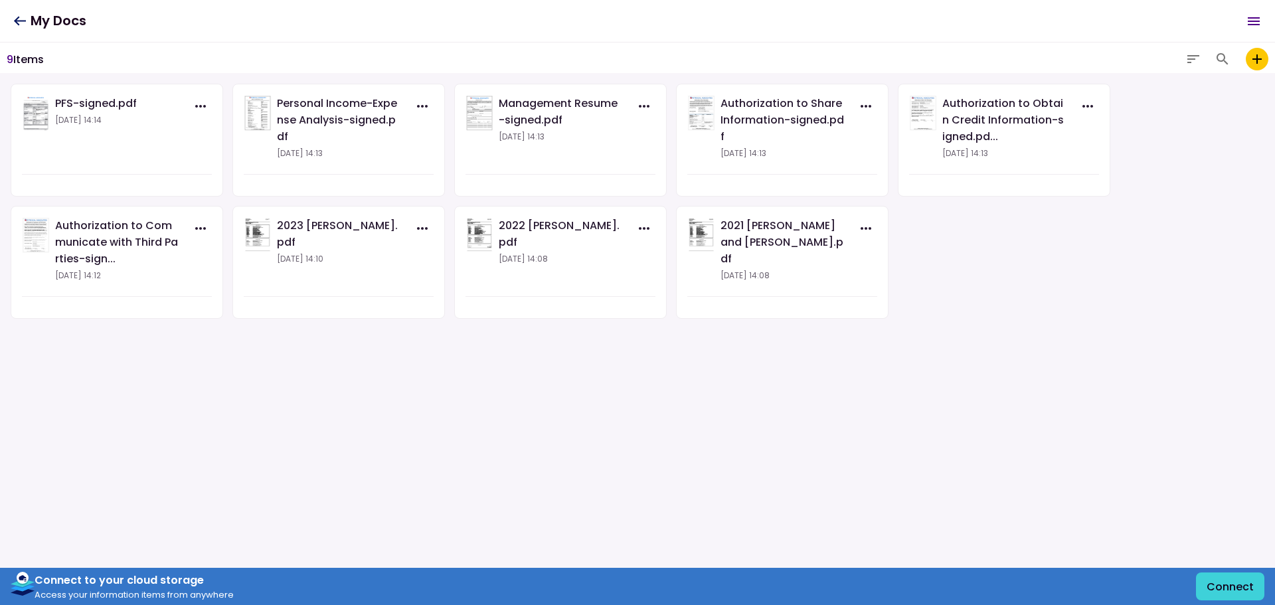
click at [1257, 58] on icon "add to my vault" at bounding box center [1256, 58] width 9 height 9
click at [0, 0] on input "add to my vault" at bounding box center [0, 0] width 0 height 0
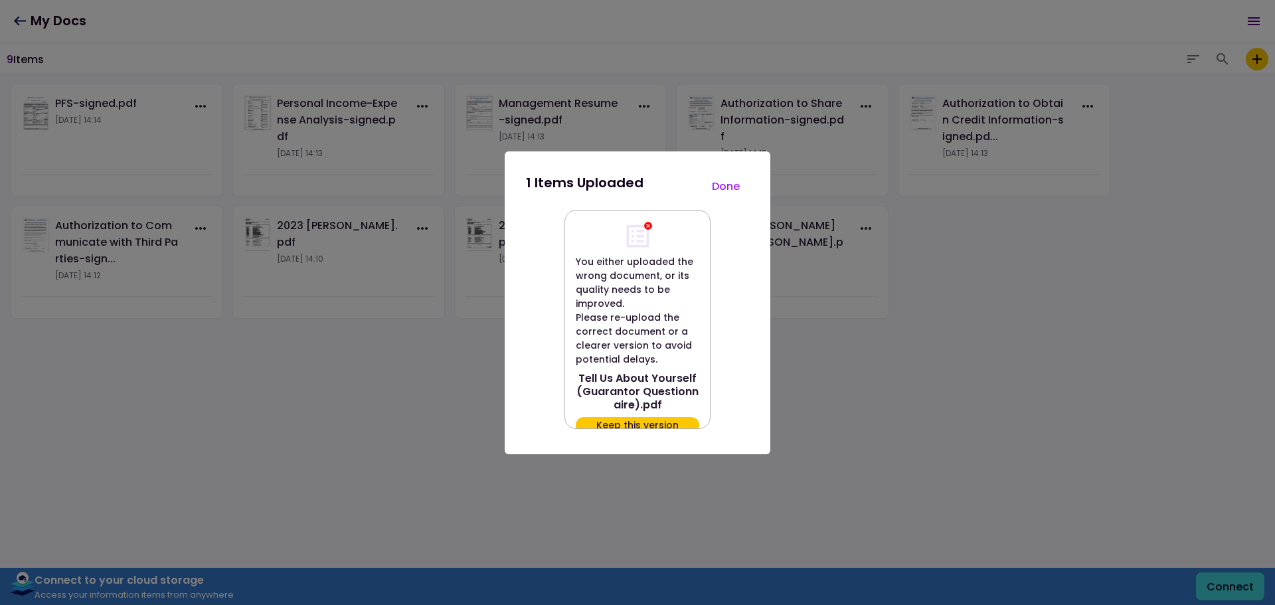
click at [652, 430] on div "You either uploaded the wrong document, or its quality needs to be improved. Pl…" at bounding box center [637, 321] width 223 height 223
click at [652, 425] on button "Keep this version" at bounding box center [637, 425] width 123 height 16
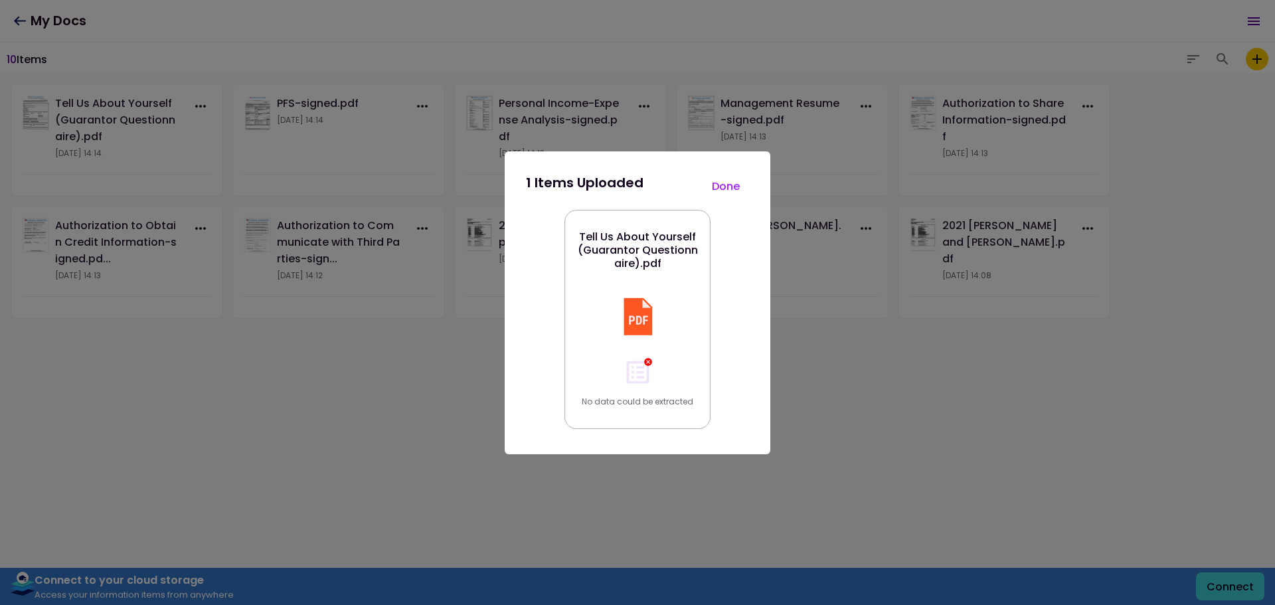
click at [719, 191] on button "Done" at bounding box center [725, 187] width 46 height 28
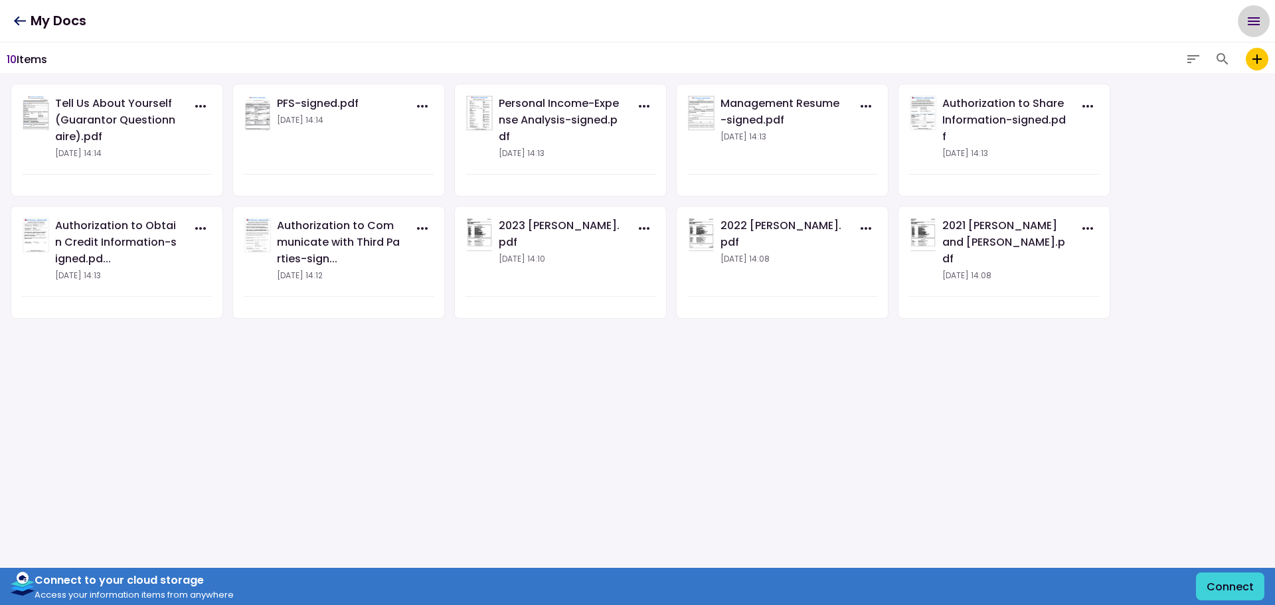
click at [1250, 23] on icon "Open menu" at bounding box center [1254, 21] width 16 height 16
click at [24, 21] on icon at bounding box center [20, 20] width 12 height 9
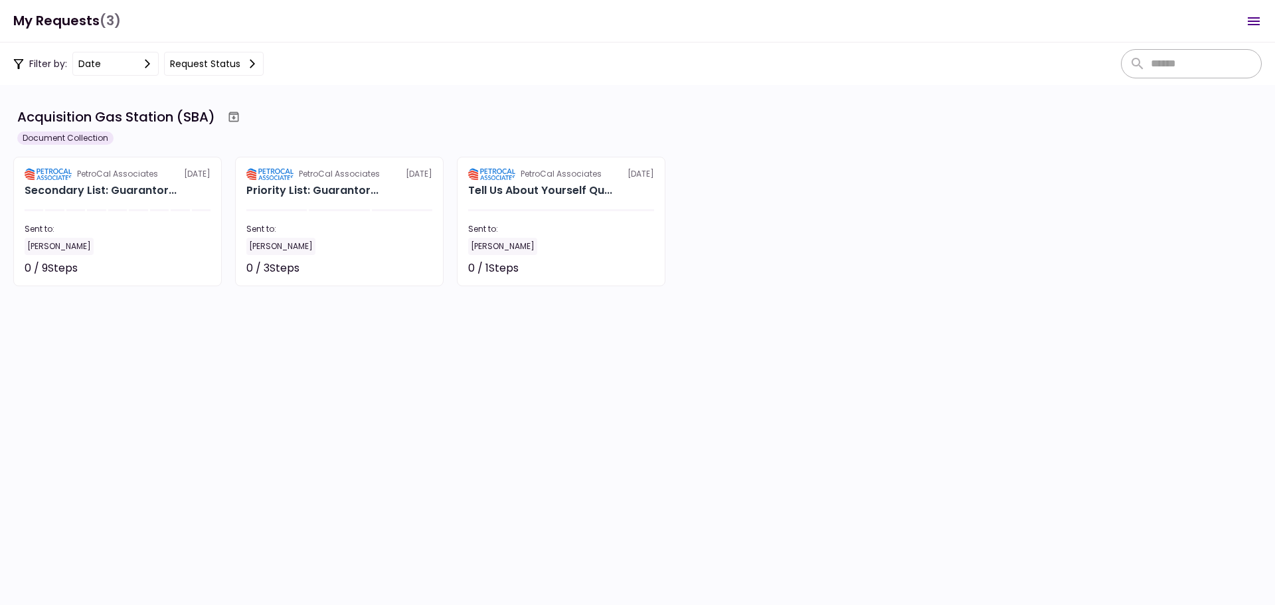
click at [1258, 18] on icon "Open menu" at bounding box center [1254, 21] width 12 height 8
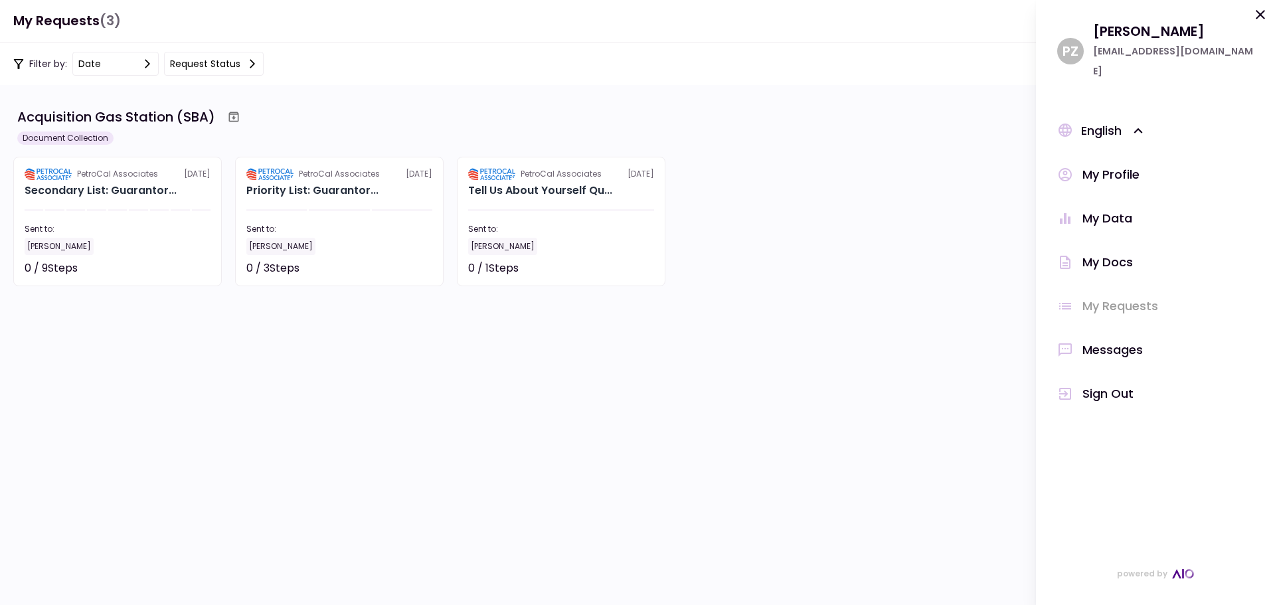
click at [1103, 384] on div "Sign Out" at bounding box center [1107, 394] width 51 height 20
